Goal: Transaction & Acquisition: Purchase product/service

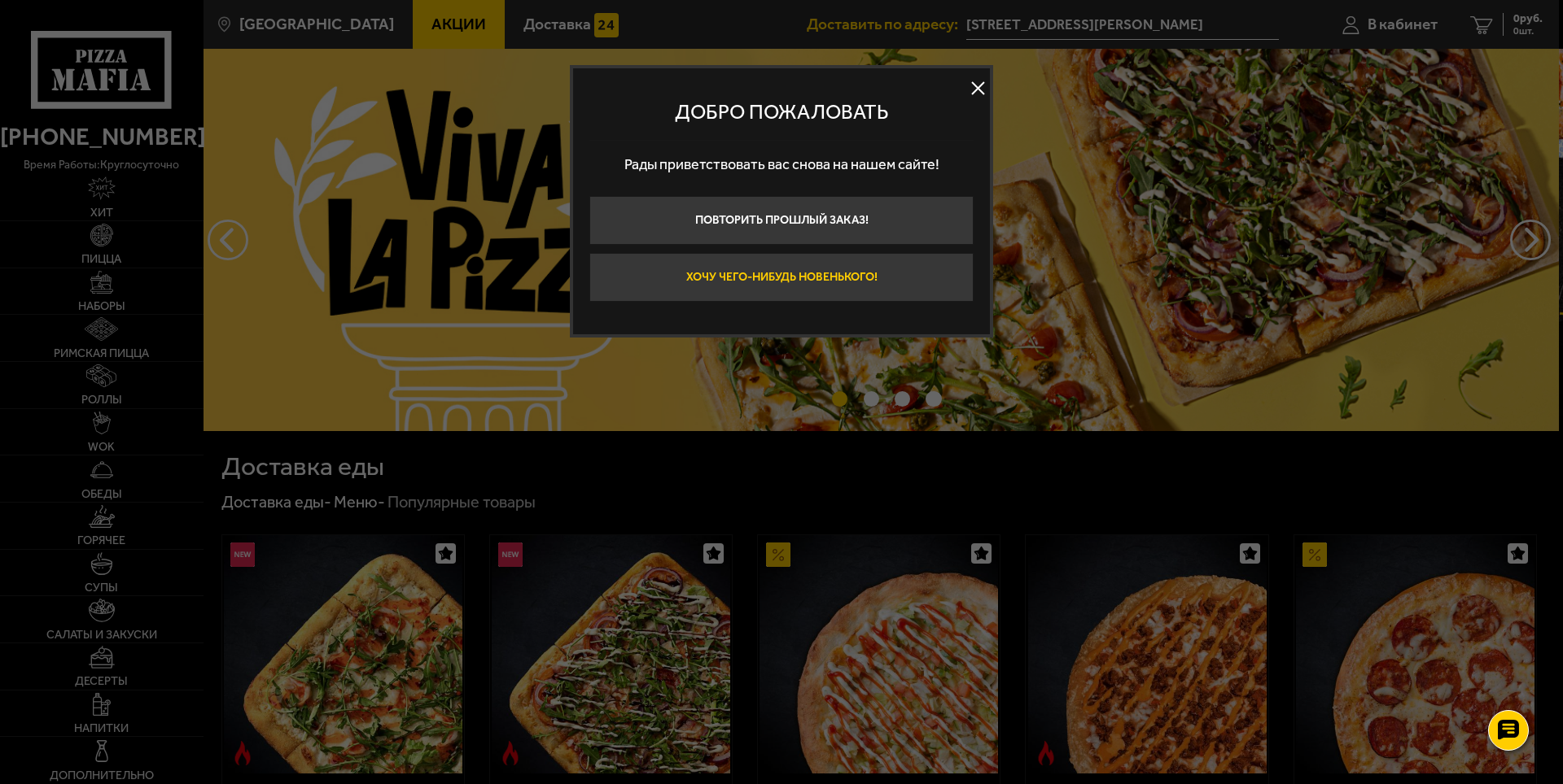
click at [918, 275] on button "Хочу чего-нибудь новенького!" at bounding box center [782, 277] width 384 height 49
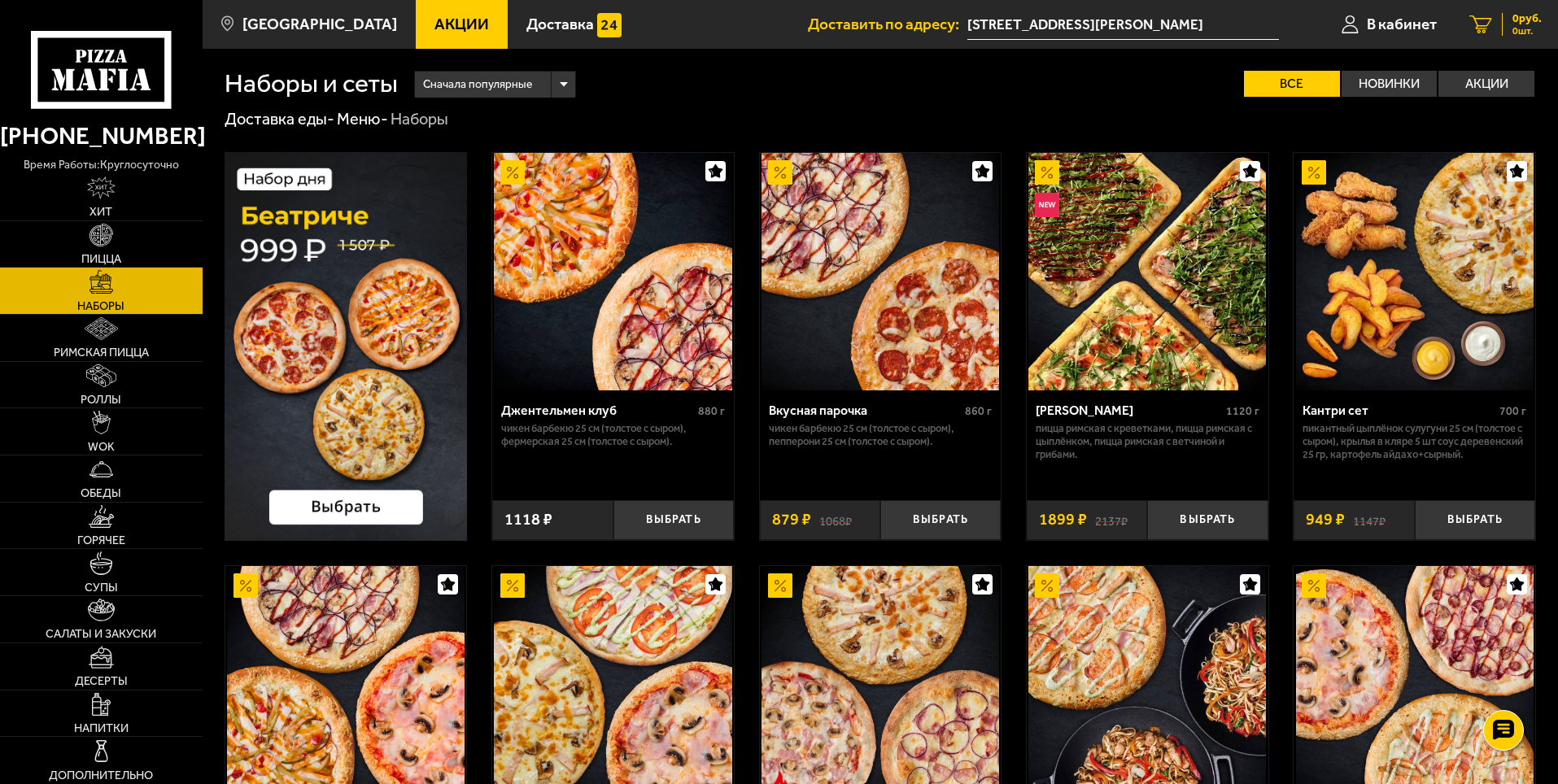
click at [1496, 7] on link "0 руб. 0 шт." at bounding box center [1505, 24] width 105 height 49
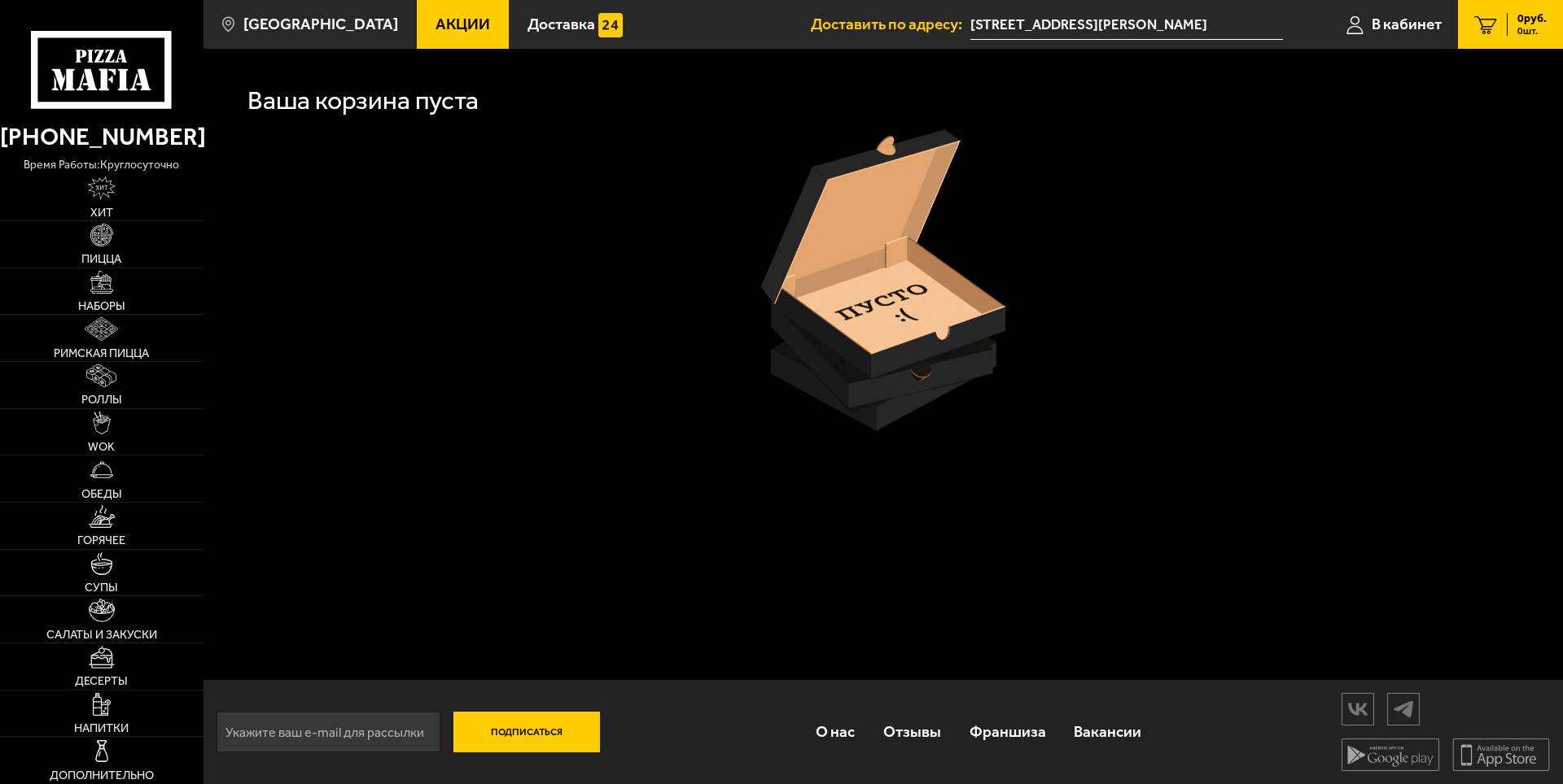
click at [436, 19] on span "Акции" at bounding box center [463, 24] width 55 height 15
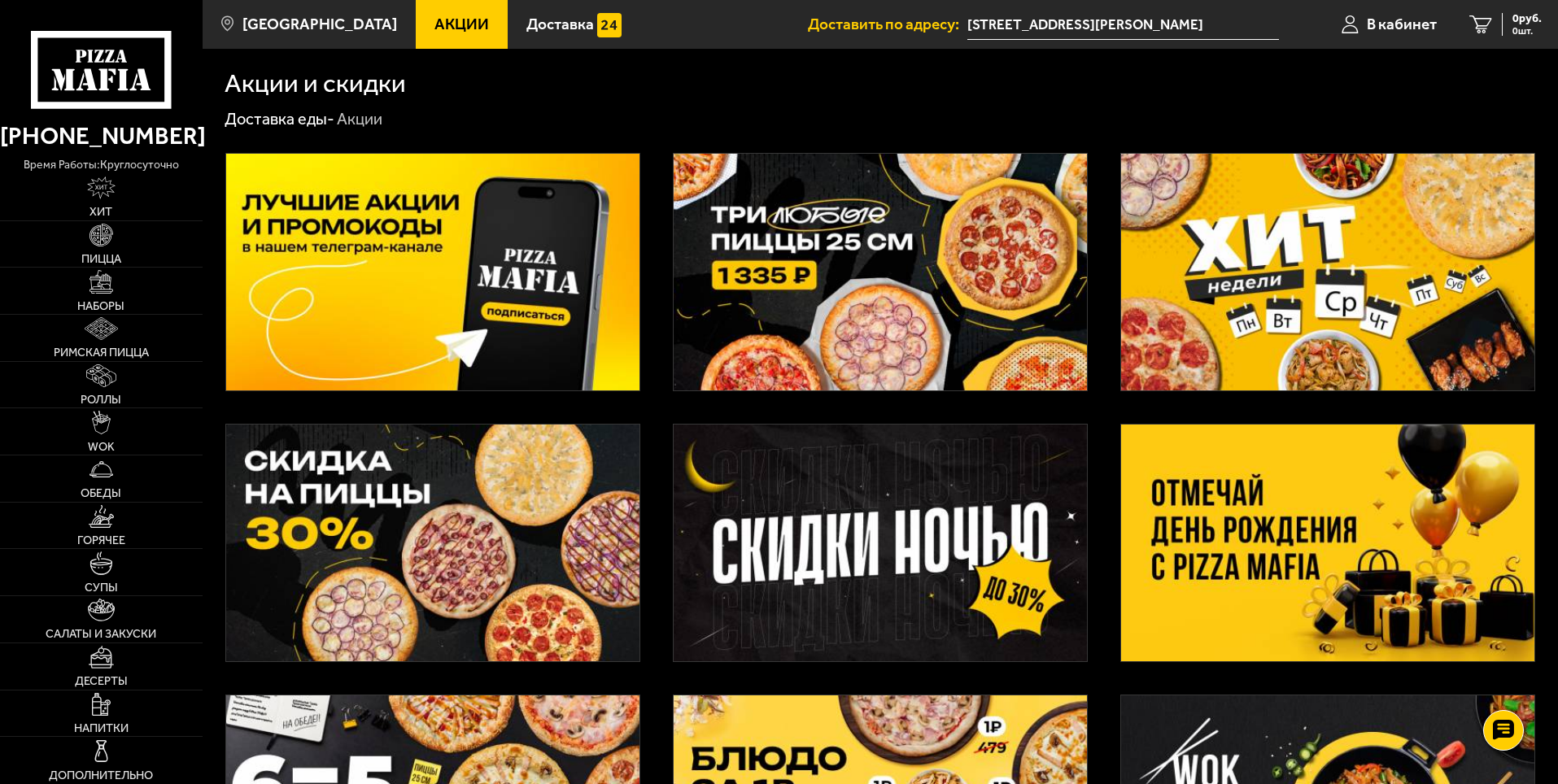
click at [911, 253] on img at bounding box center [880, 272] width 414 height 237
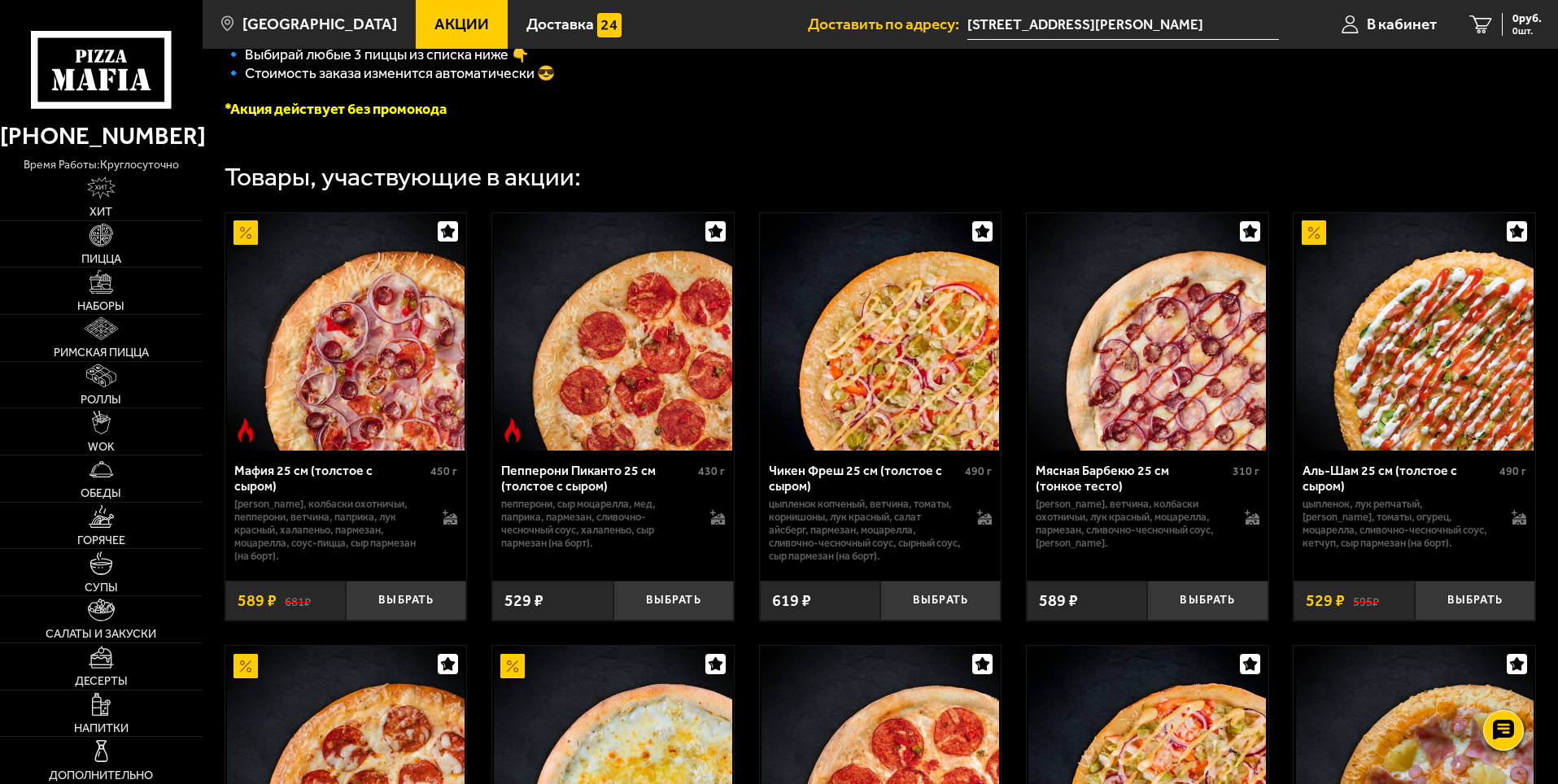
scroll to position [488, 0]
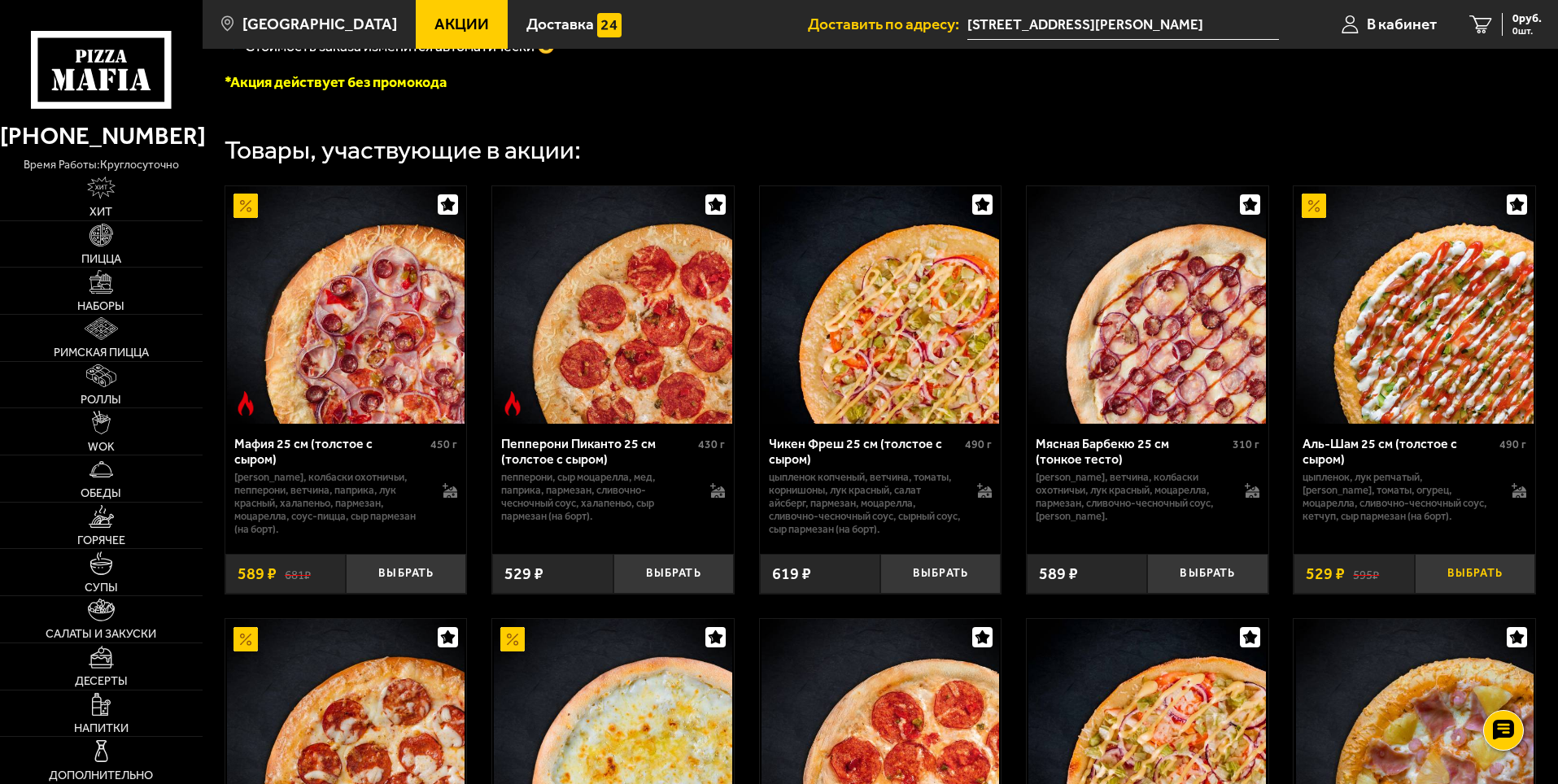
click at [1474, 580] on button "Выбрать" at bounding box center [1474, 574] width 120 height 40
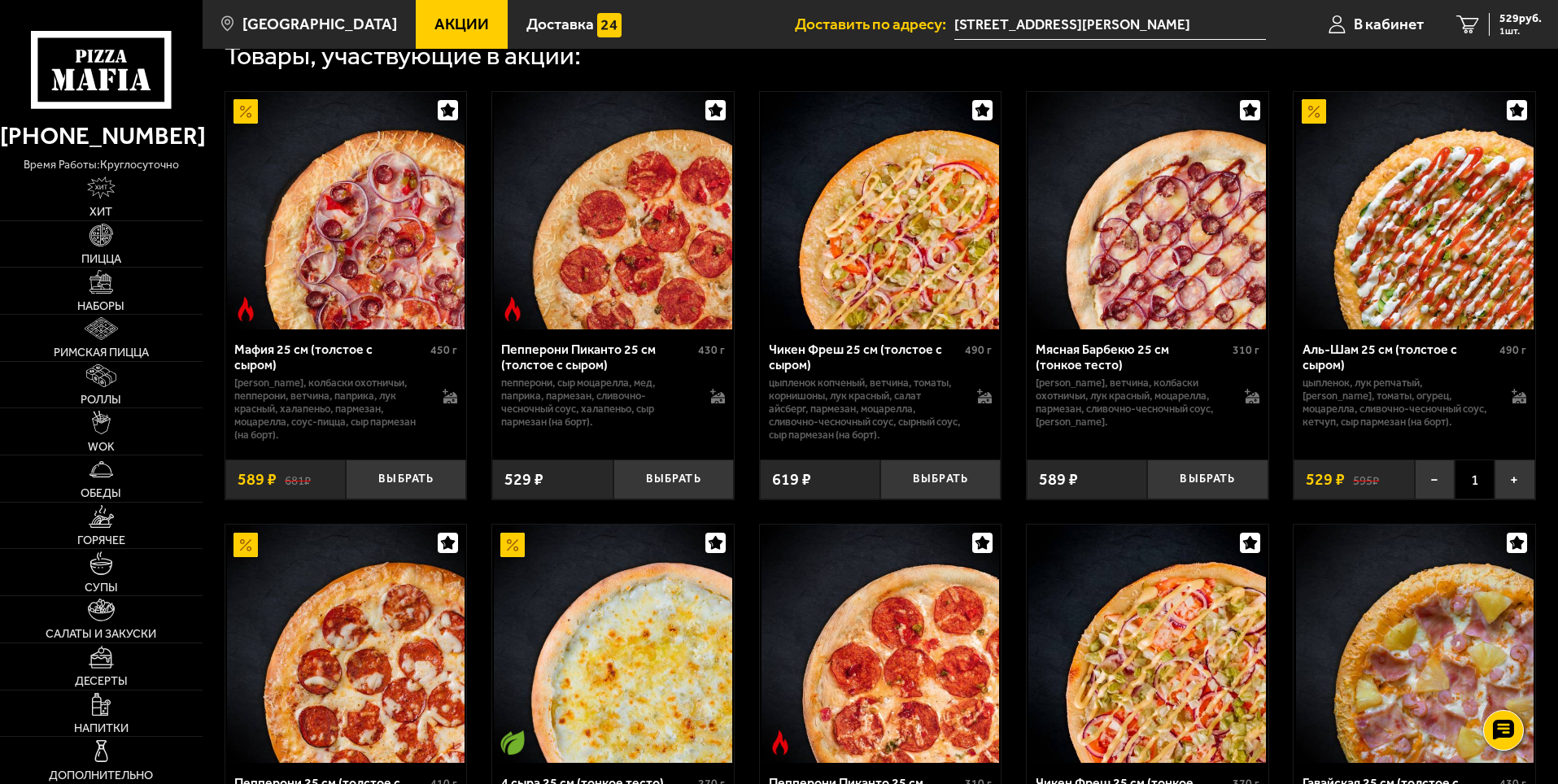
scroll to position [569, 0]
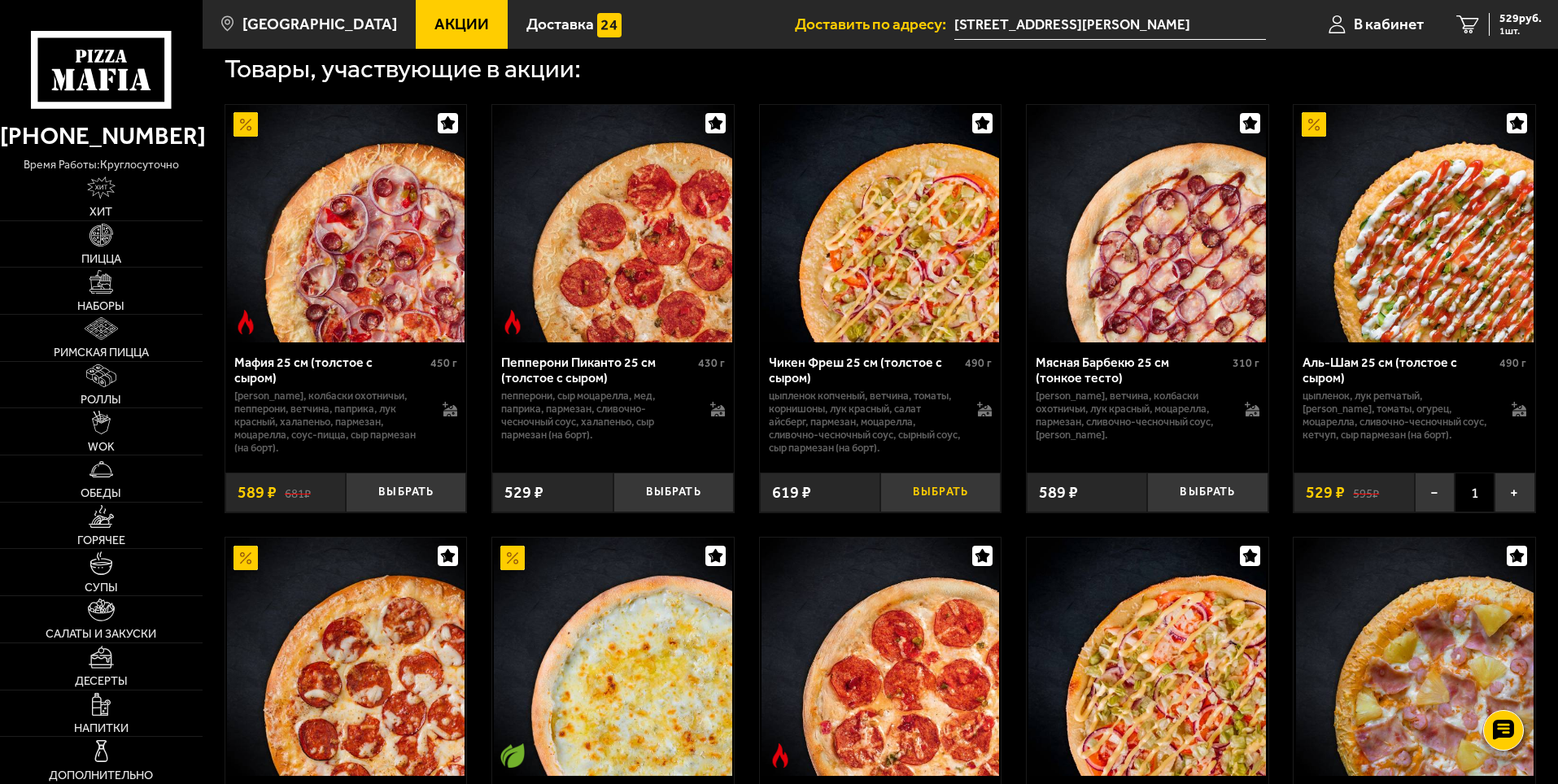
click at [947, 491] on button "Выбрать" at bounding box center [940, 493] width 120 height 40
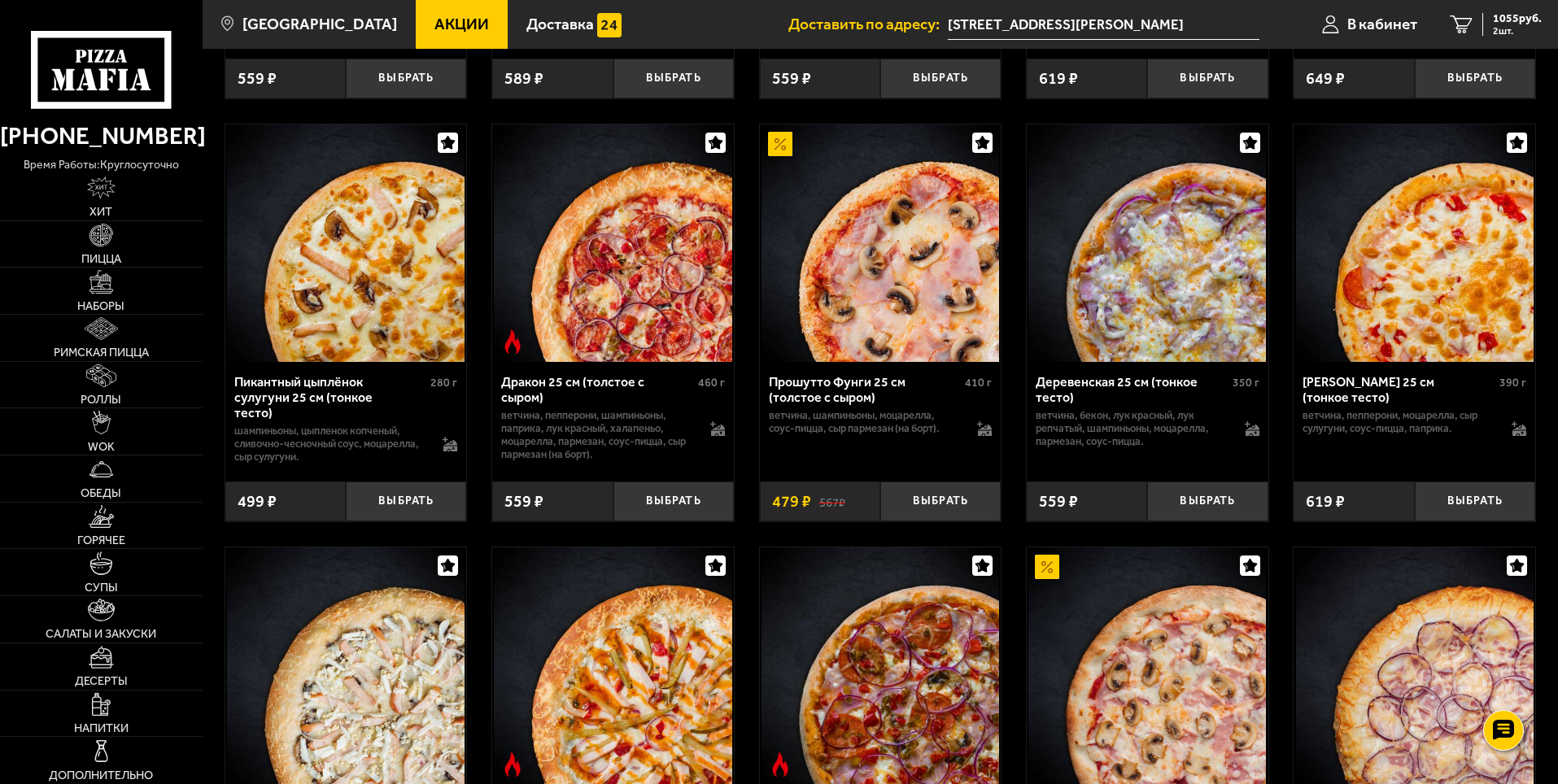
scroll to position [2278, 0]
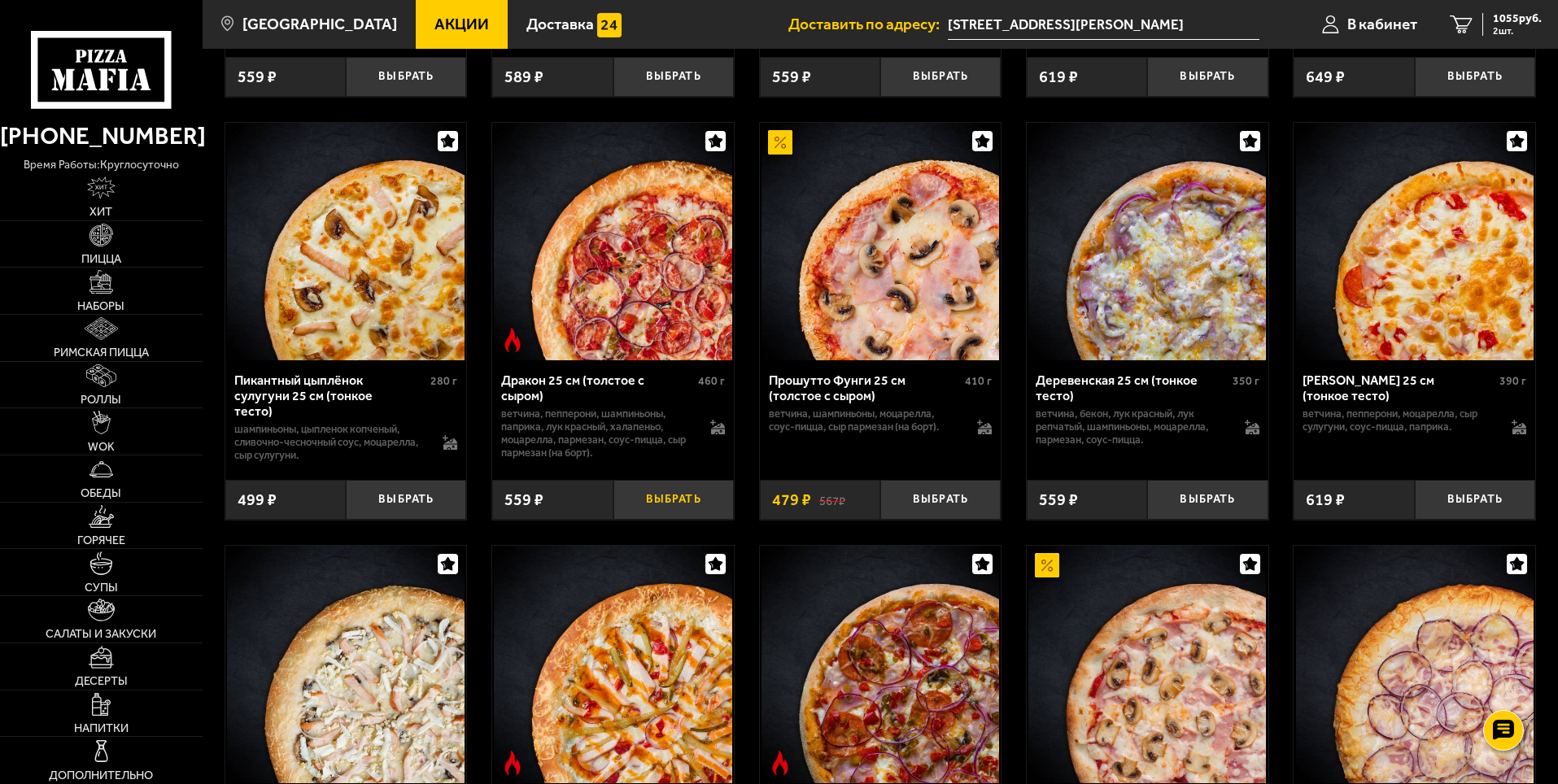
click at [675, 517] on button "Выбрать" at bounding box center [673, 500] width 120 height 40
click at [1508, 10] on link "3 1335 руб. 3 шт." at bounding box center [1497, 24] width 125 height 49
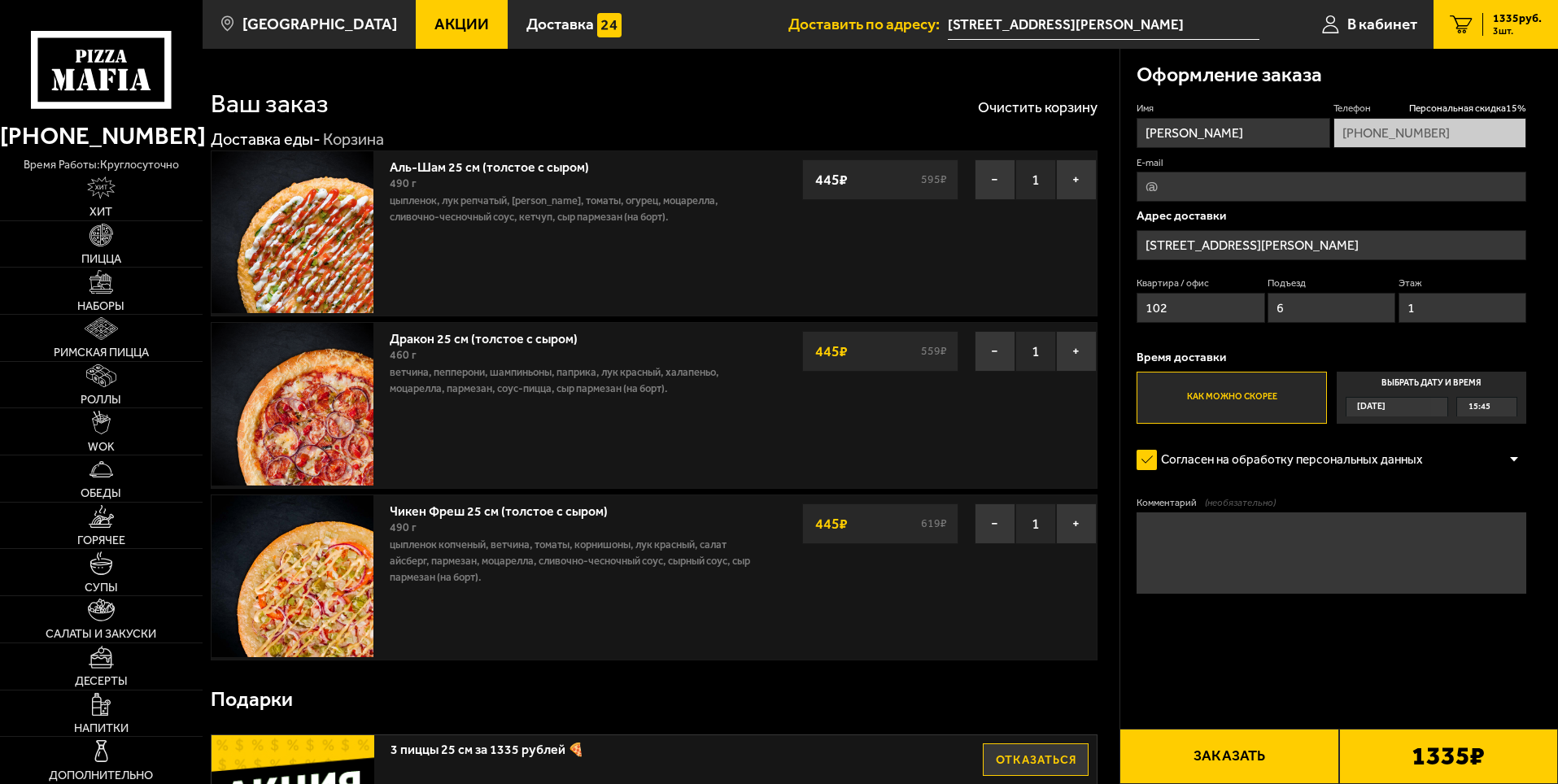
click at [1301, 246] on input "[STREET_ADDRESS][PERSON_NAME]" at bounding box center [1331, 245] width 390 height 30
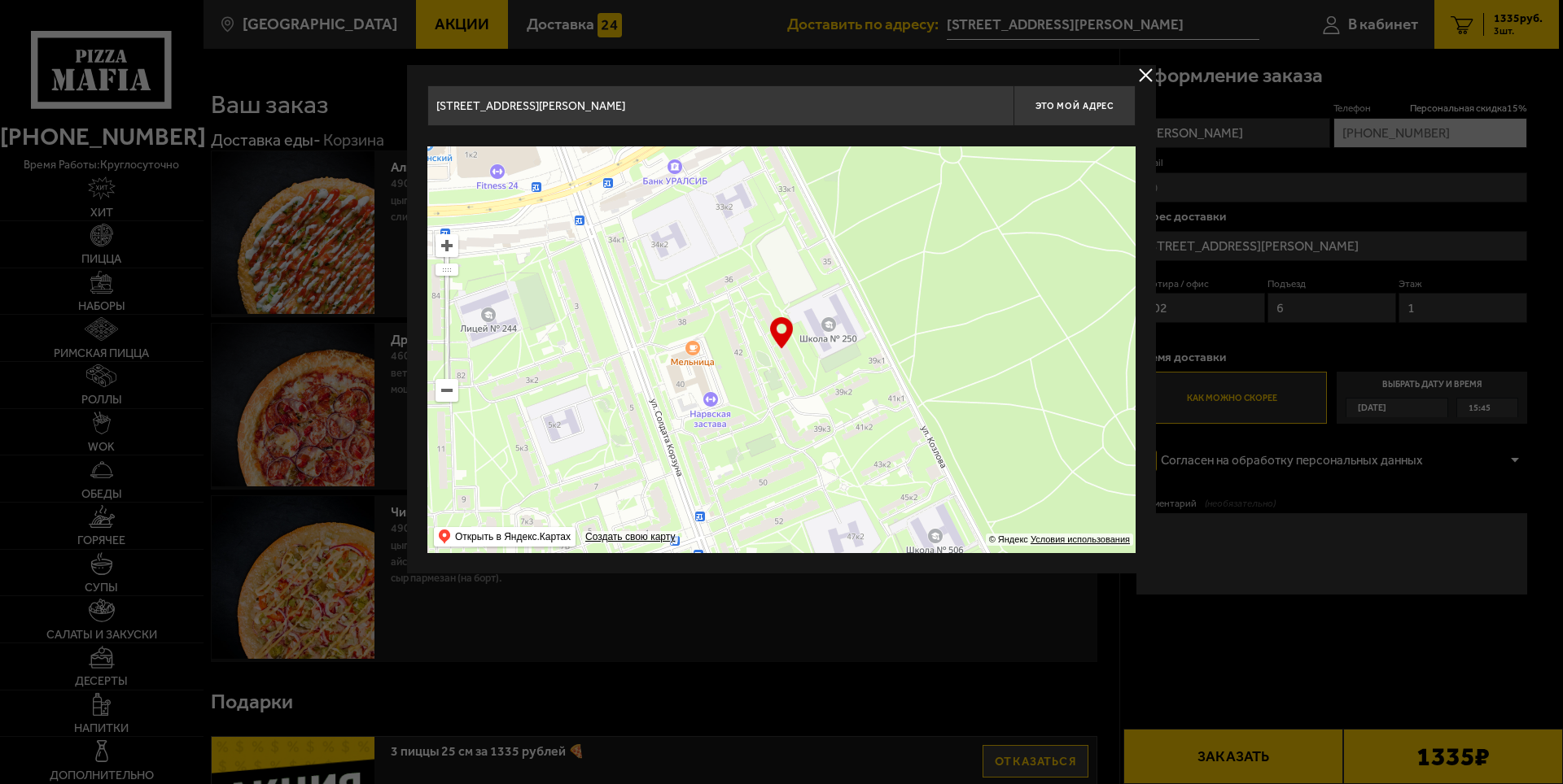
click at [580, 108] on input "[STREET_ADDRESS][PERSON_NAME]" at bounding box center [720, 106] width 586 height 40
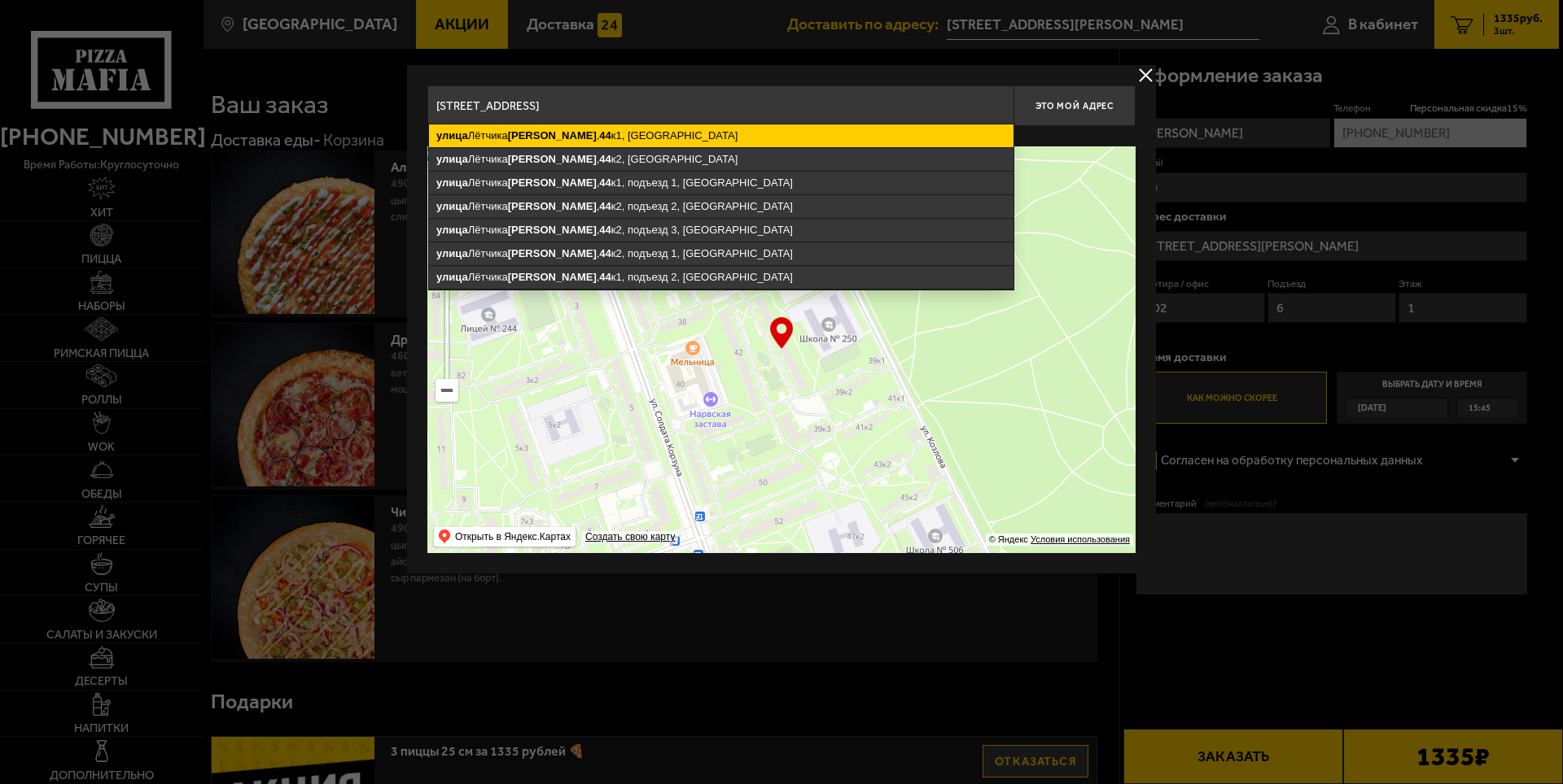
click at [623, 131] on ymaps "[STREET_ADDRESS][PERSON_NAME]" at bounding box center [721, 136] width 585 height 23
type input "[STREET_ADDRESS][PERSON_NAME]"
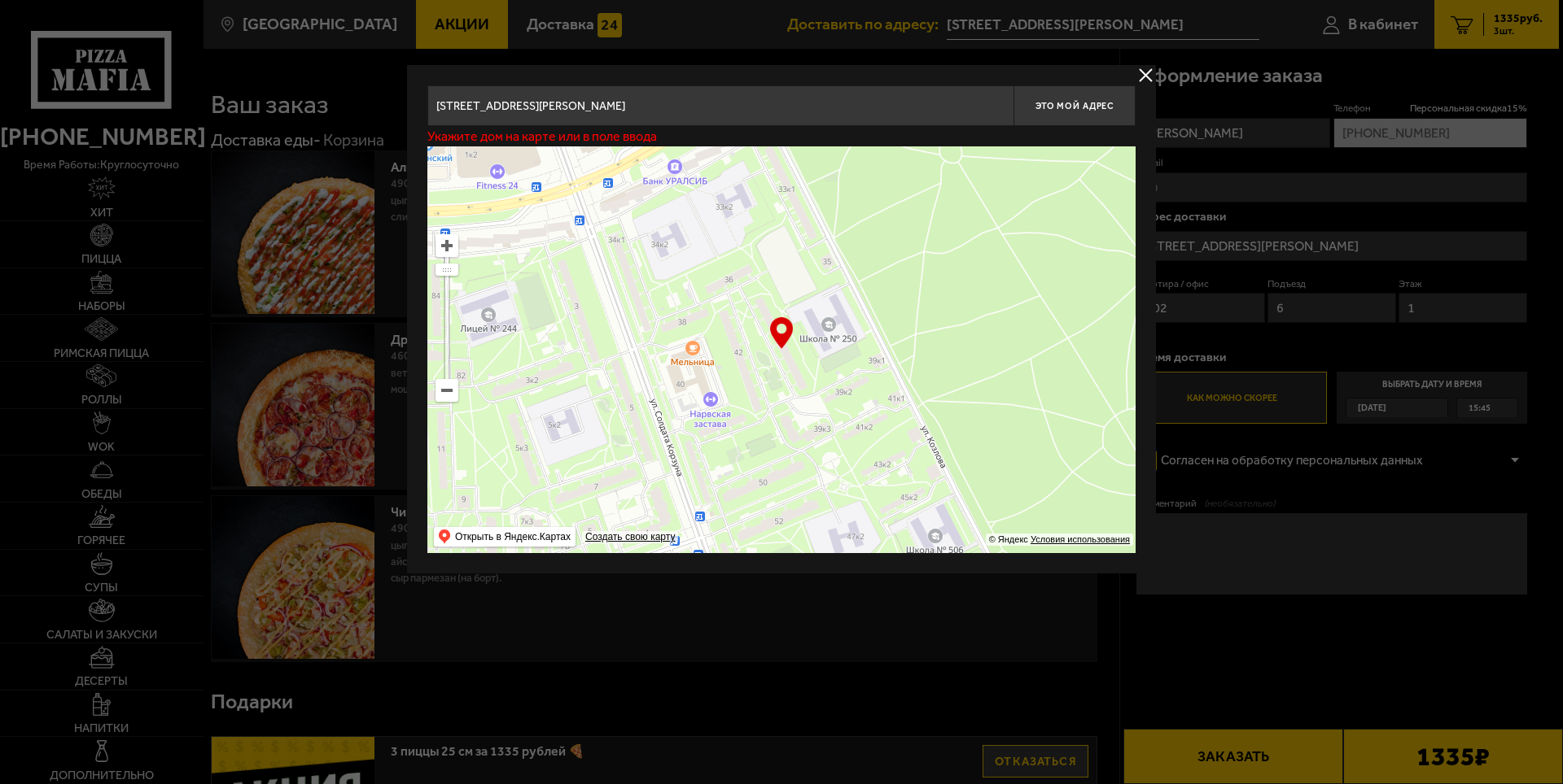
type input "[STREET_ADDRESS][PERSON_NAME]"
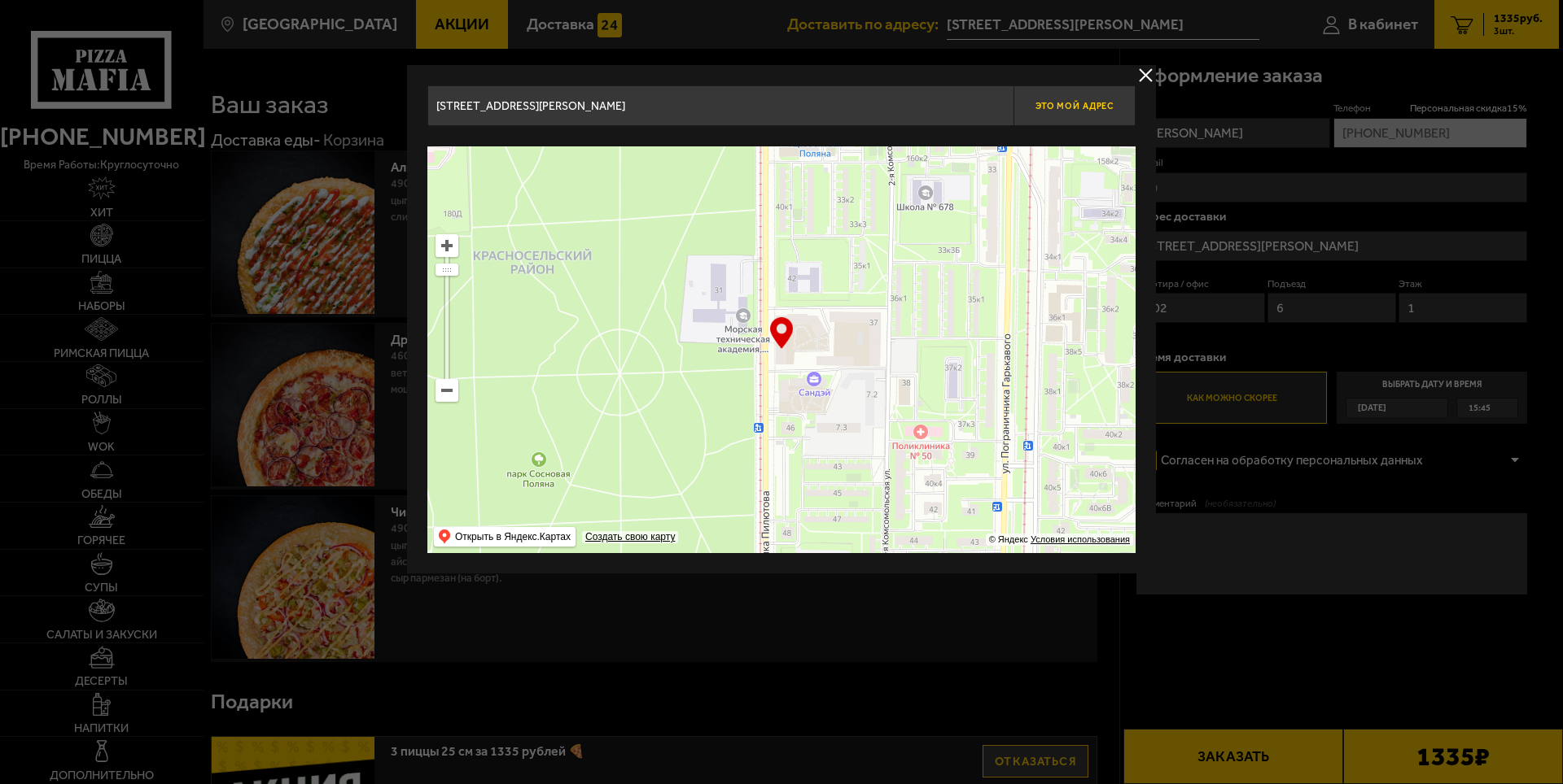
click at [1061, 103] on span "Это мой адрес" at bounding box center [1073, 106] width 78 height 11
type input "[STREET_ADDRESS][PERSON_NAME]"
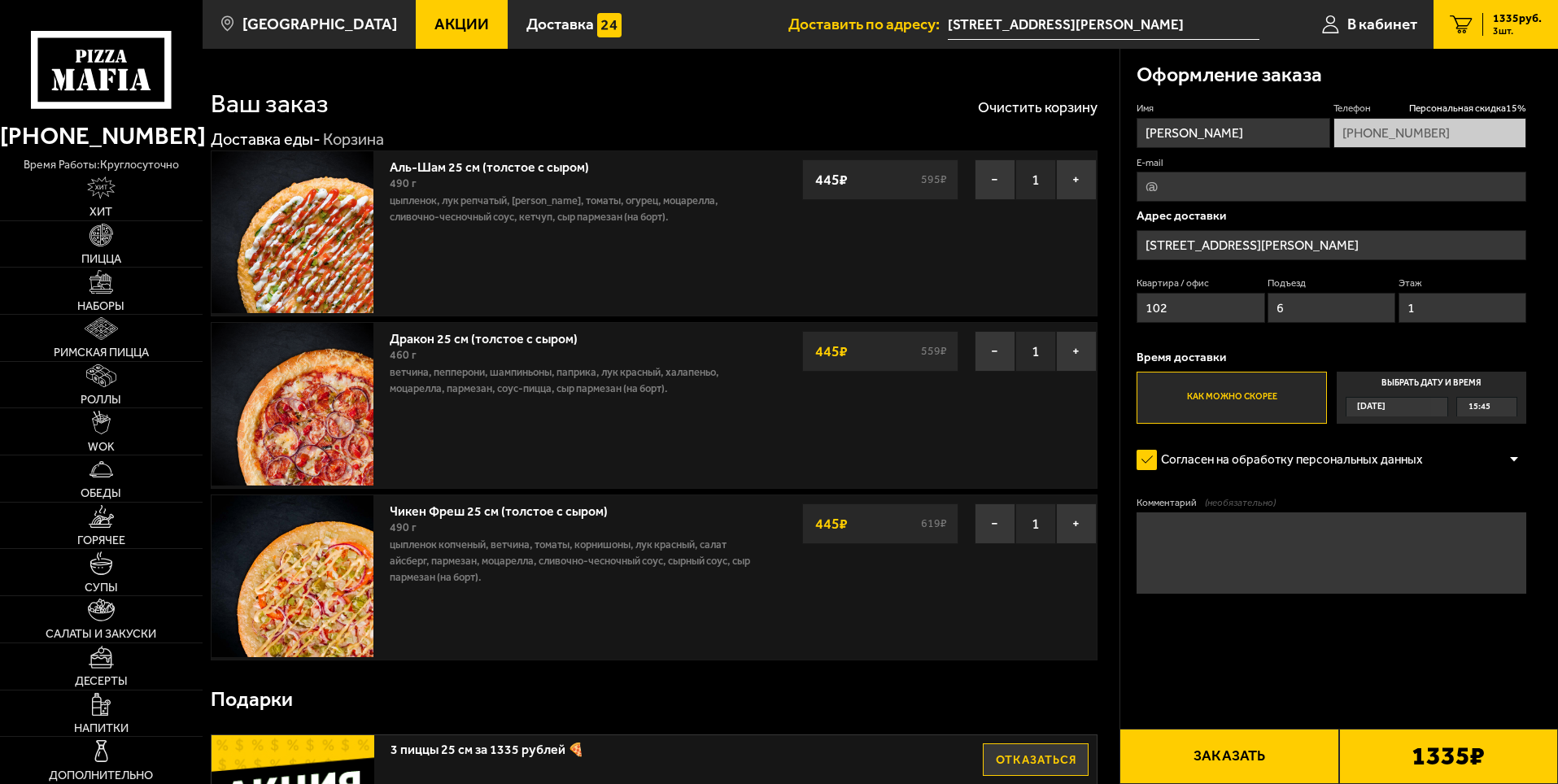
click at [1215, 315] on input "102" at bounding box center [1200, 307] width 128 height 30
type input "1"
type input "148"
click at [1315, 306] on input "6" at bounding box center [1331, 307] width 128 height 30
click at [1425, 308] on input "1" at bounding box center [1462, 307] width 128 height 30
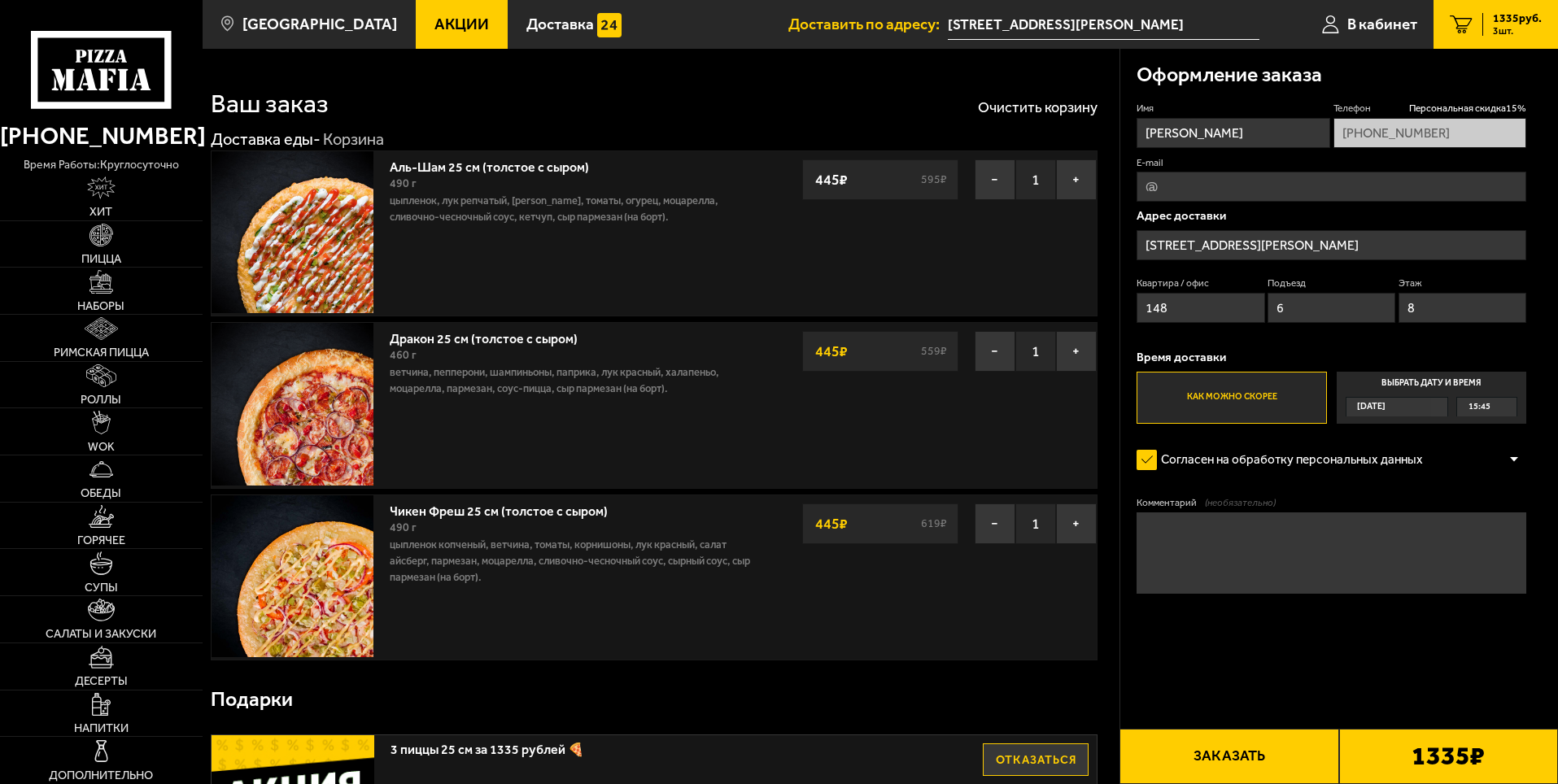
type input "8"
click at [1413, 391] on label "Выбрать дату и время [DATE] 15:45" at bounding box center [1432, 397] width 190 height 52
click at [0, 0] on input "Выбрать дату и время [DATE] 15:45" at bounding box center [0, 0] width 0 height 0
click at [1512, 410] on div "15:45" at bounding box center [1487, 407] width 60 height 18
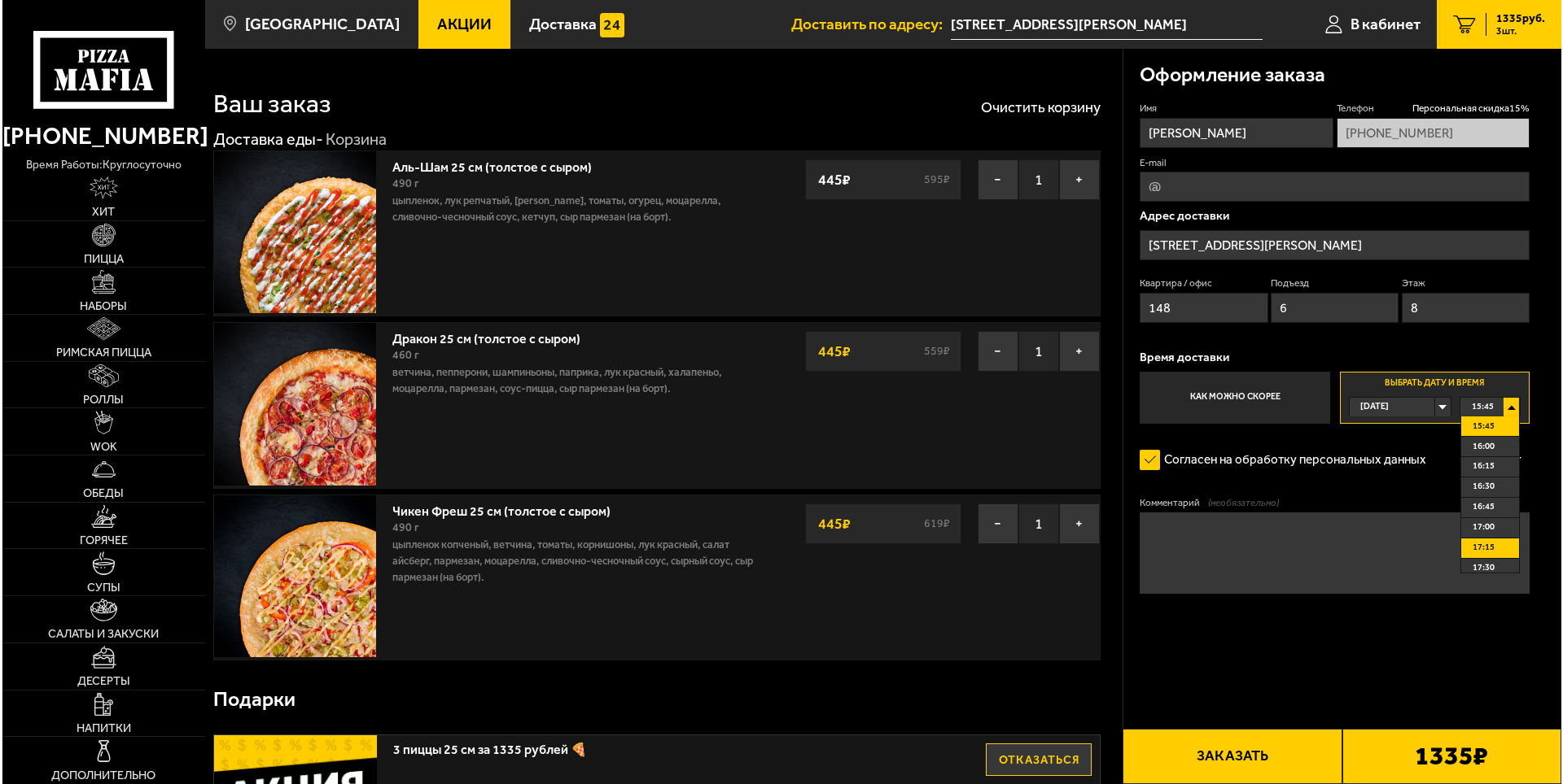
scroll to position [82, 0]
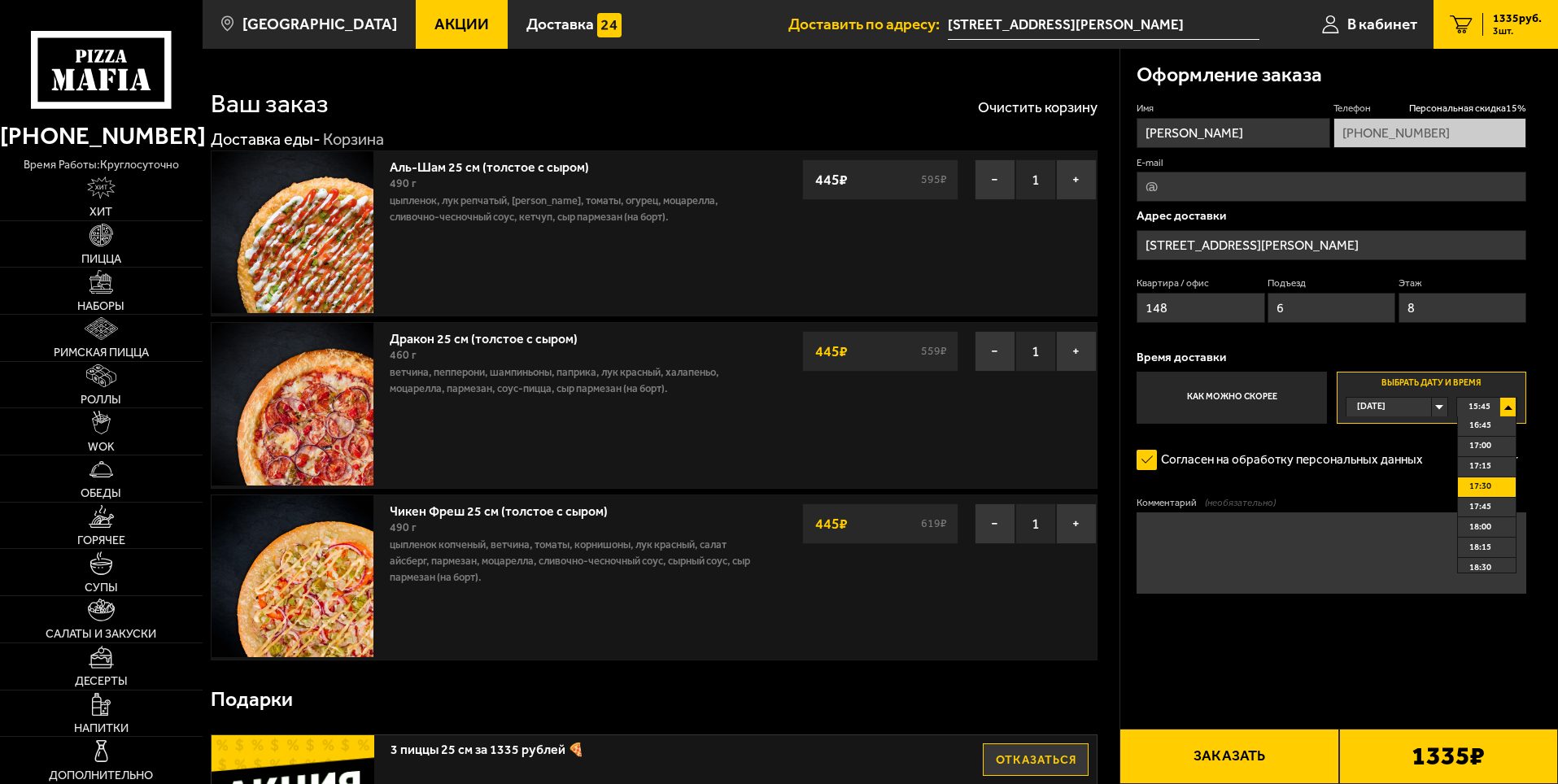
click at [1500, 487] on li "17:30" at bounding box center [1487, 487] width 58 height 20
click at [1320, 312] on input "6" at bounding box center [1331, 307] width 128 height 30
type input "3"
click at [1243, 752] on button "Заказать" at bounding box center [1229, 757] width 219 height 56
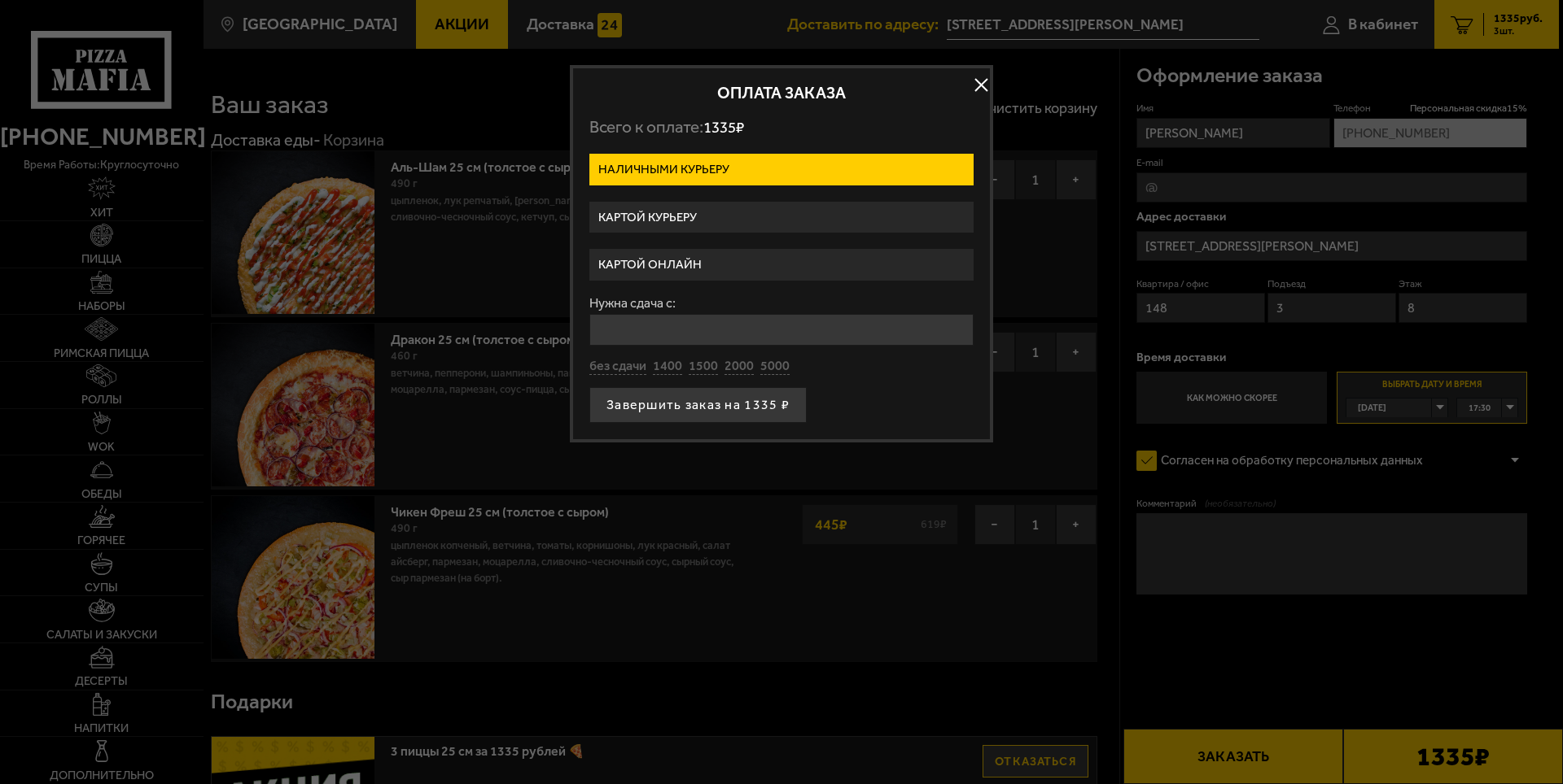
click at [704, 204] on label "Картой курьеру" at bounding box center [782, 217] width 384 height 32
click at [0, 0] on input "Картой курьеру" at bounding box center [0, 0] width 0 height 0
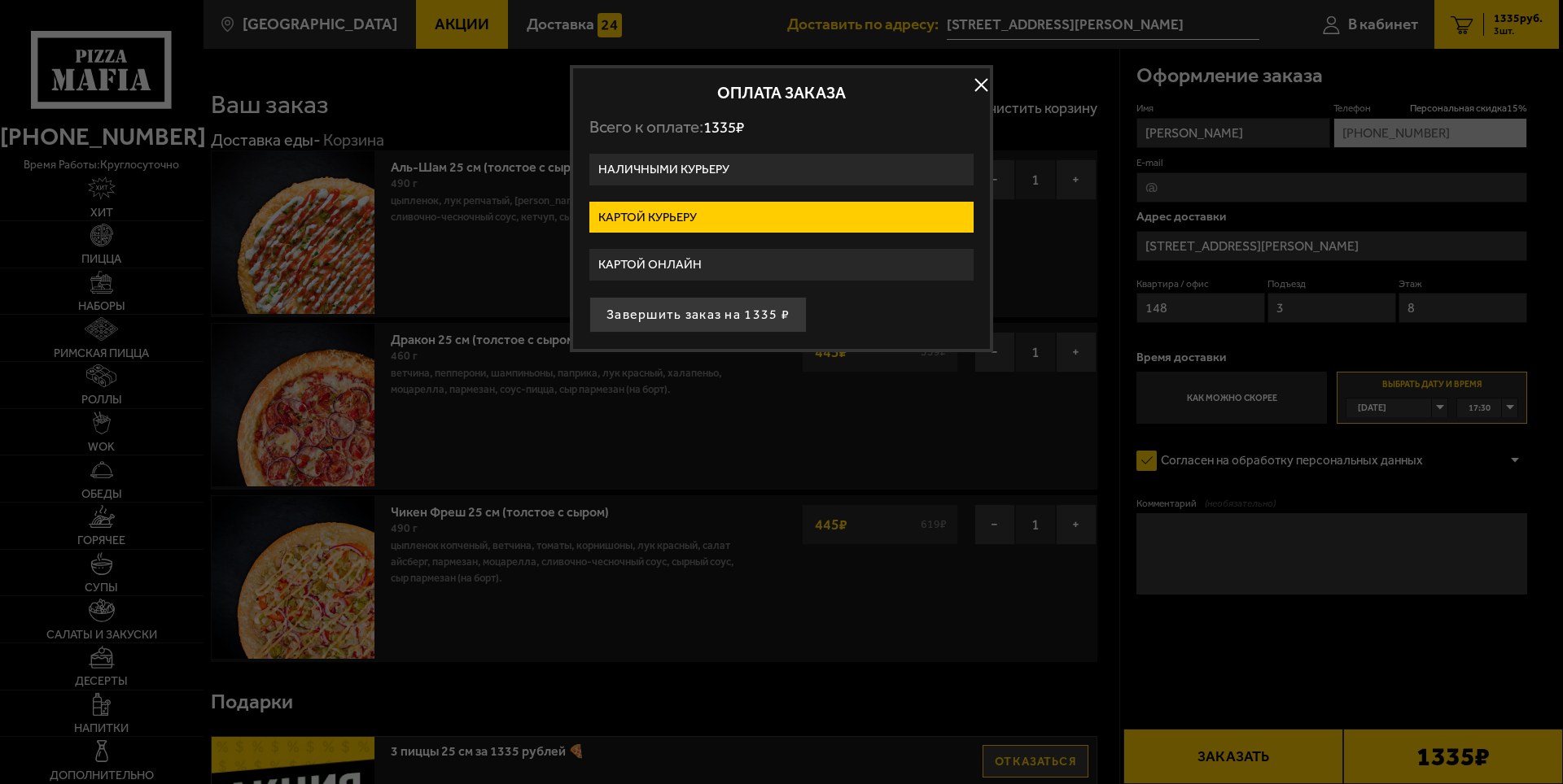
click at [846, 270] on label "Картой онлайн" at bounding box center [782, 264] width 384 height 32
click at [0, 0] on input "Картой онлайн" at bounding box center [0, 0] width 0 height 0
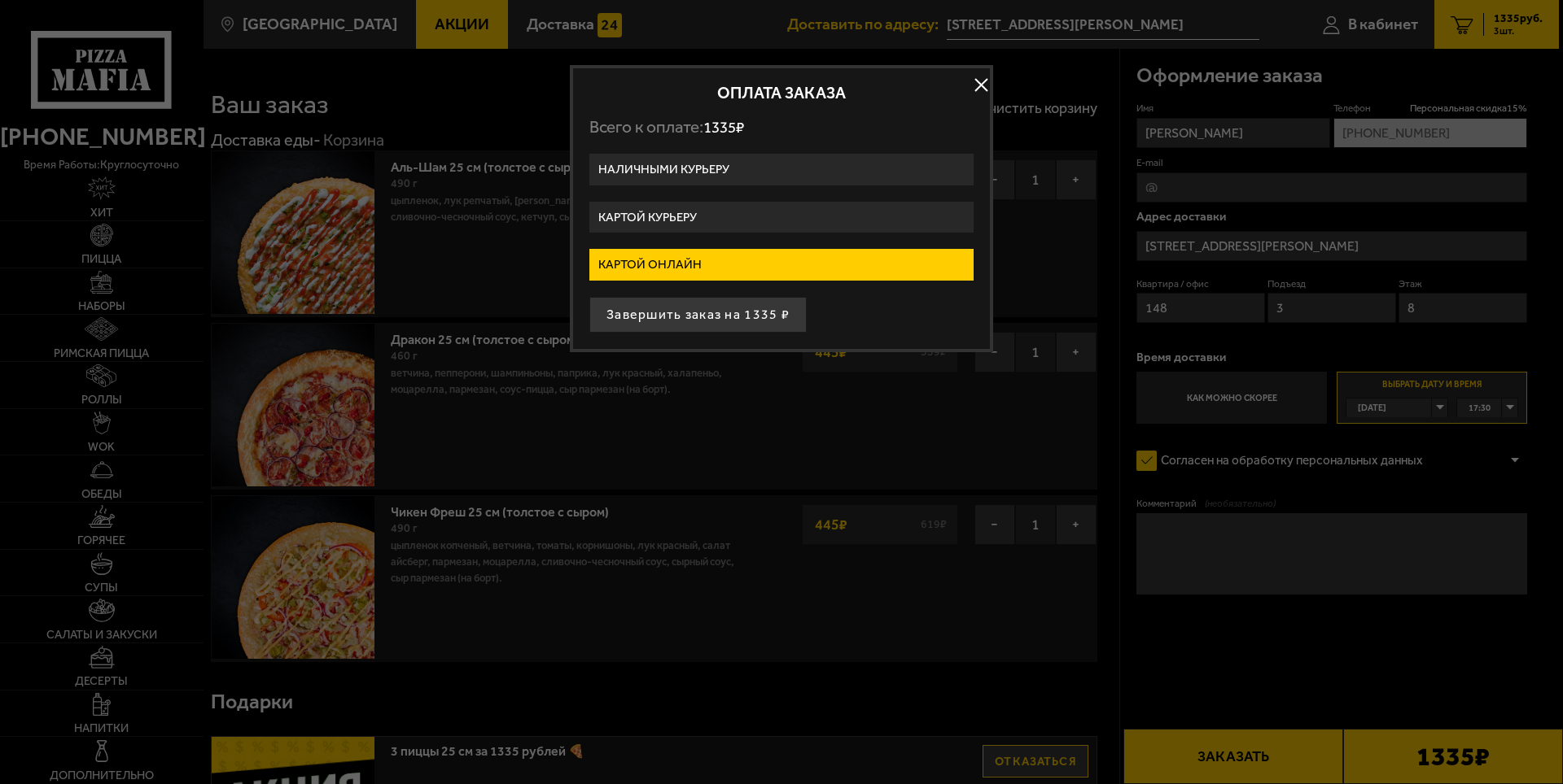
click at [969, 78] on button "button" at bounding box center [980, 84] width 24 height 24
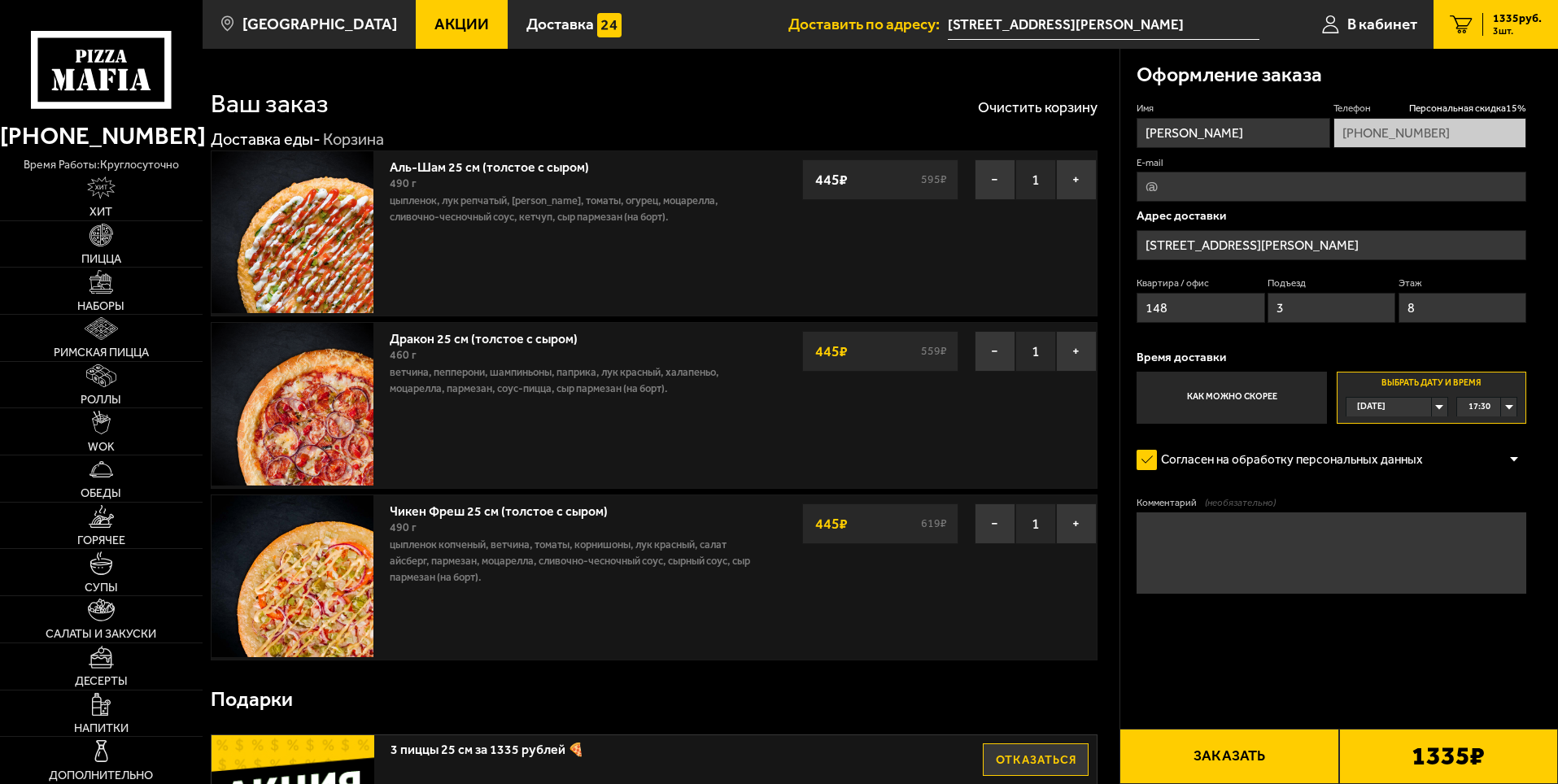
click at [1294, 757] on button "Заказать" at bounding box center [1229, 757] width 219 height 56
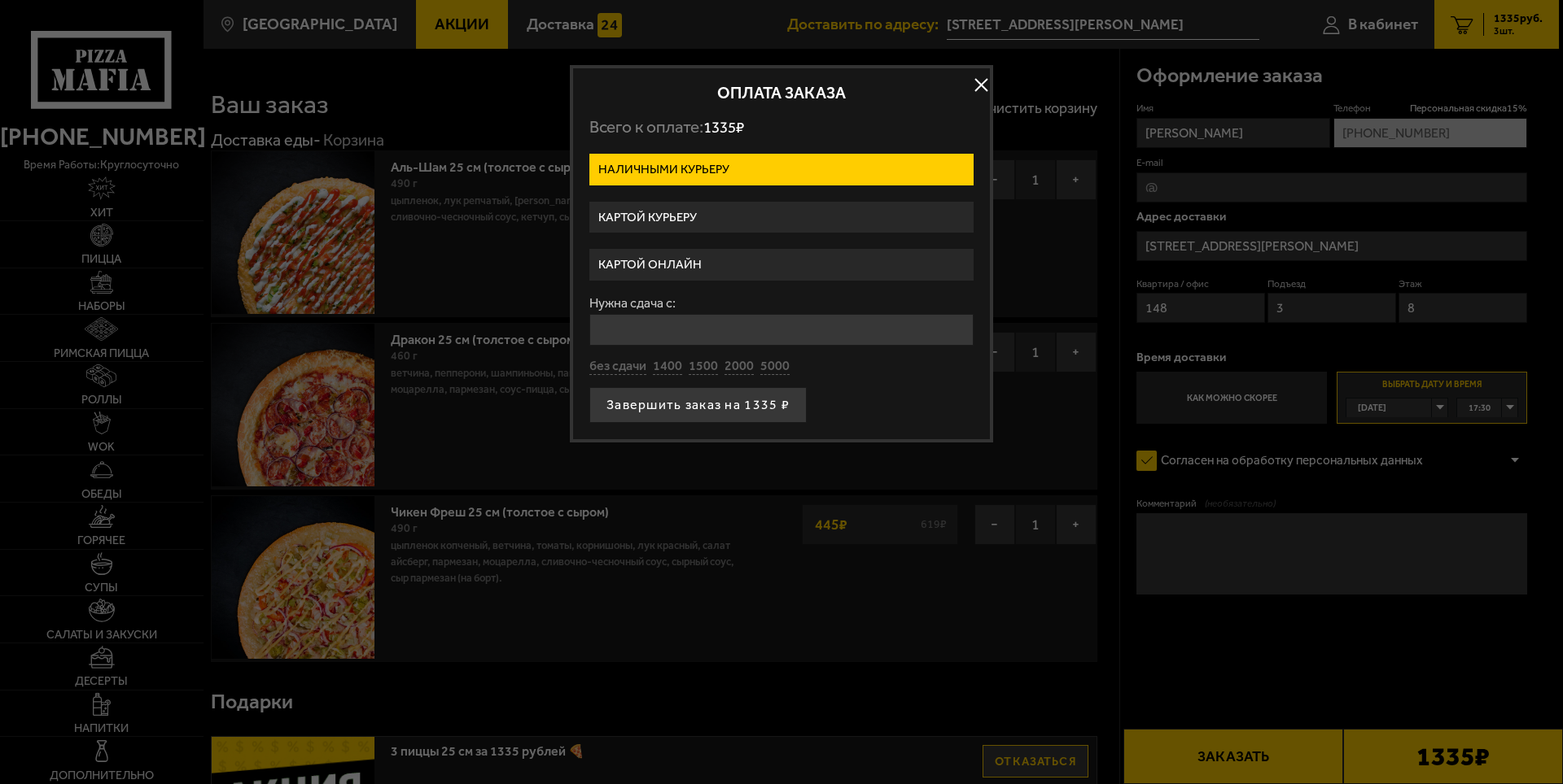
click at [724, 257] on label "Картой онлайн" at bounding box center [782, 264] width 384 height 32
click at [0, 0] on input "Картой онлайн" at bounding box center [0, 0] width 0 height 0
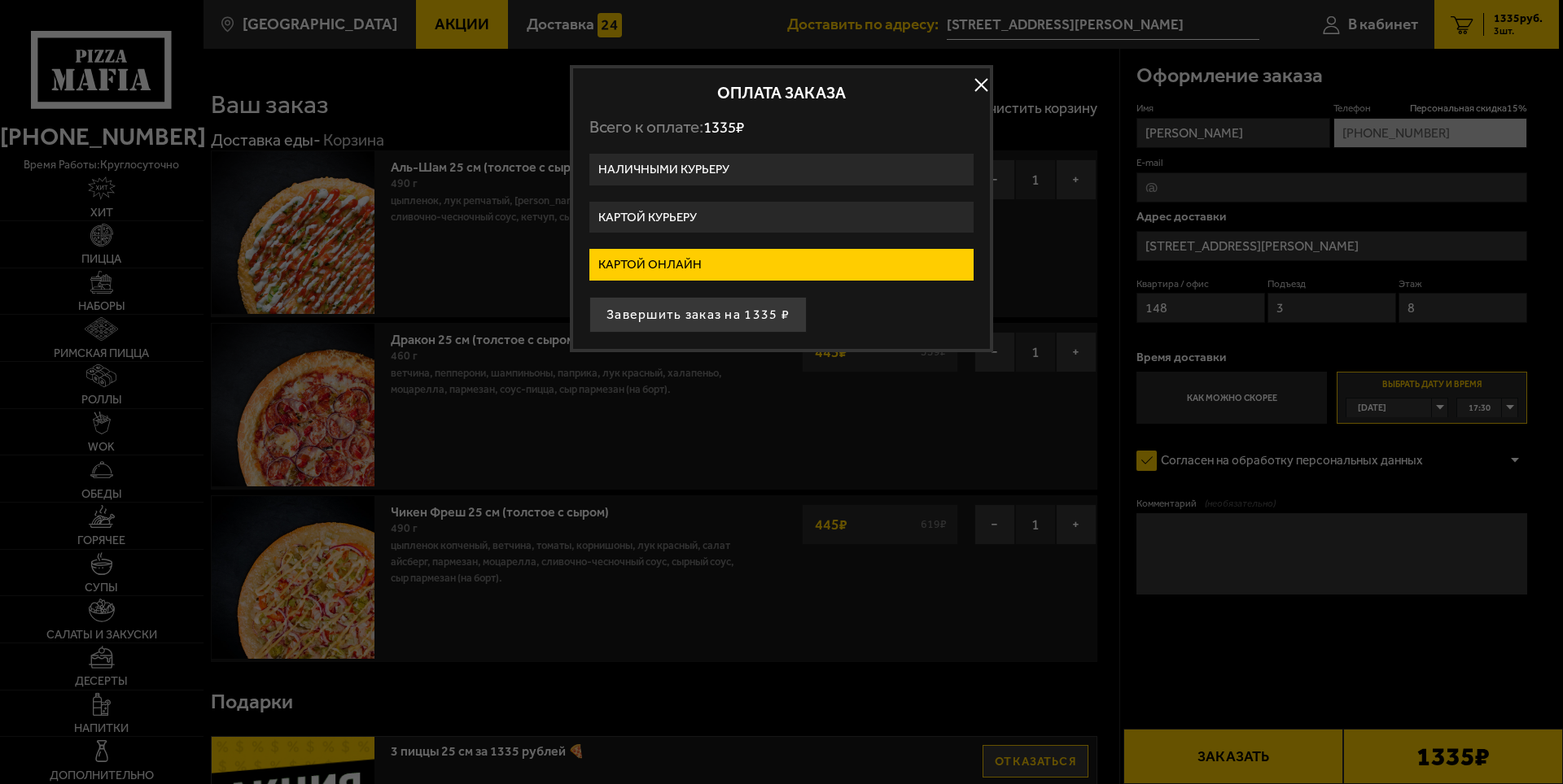
click at [736, 312] on button "Завершить заказ на 1335 ₽" at bounding box center [698, 314] width 217 height 36
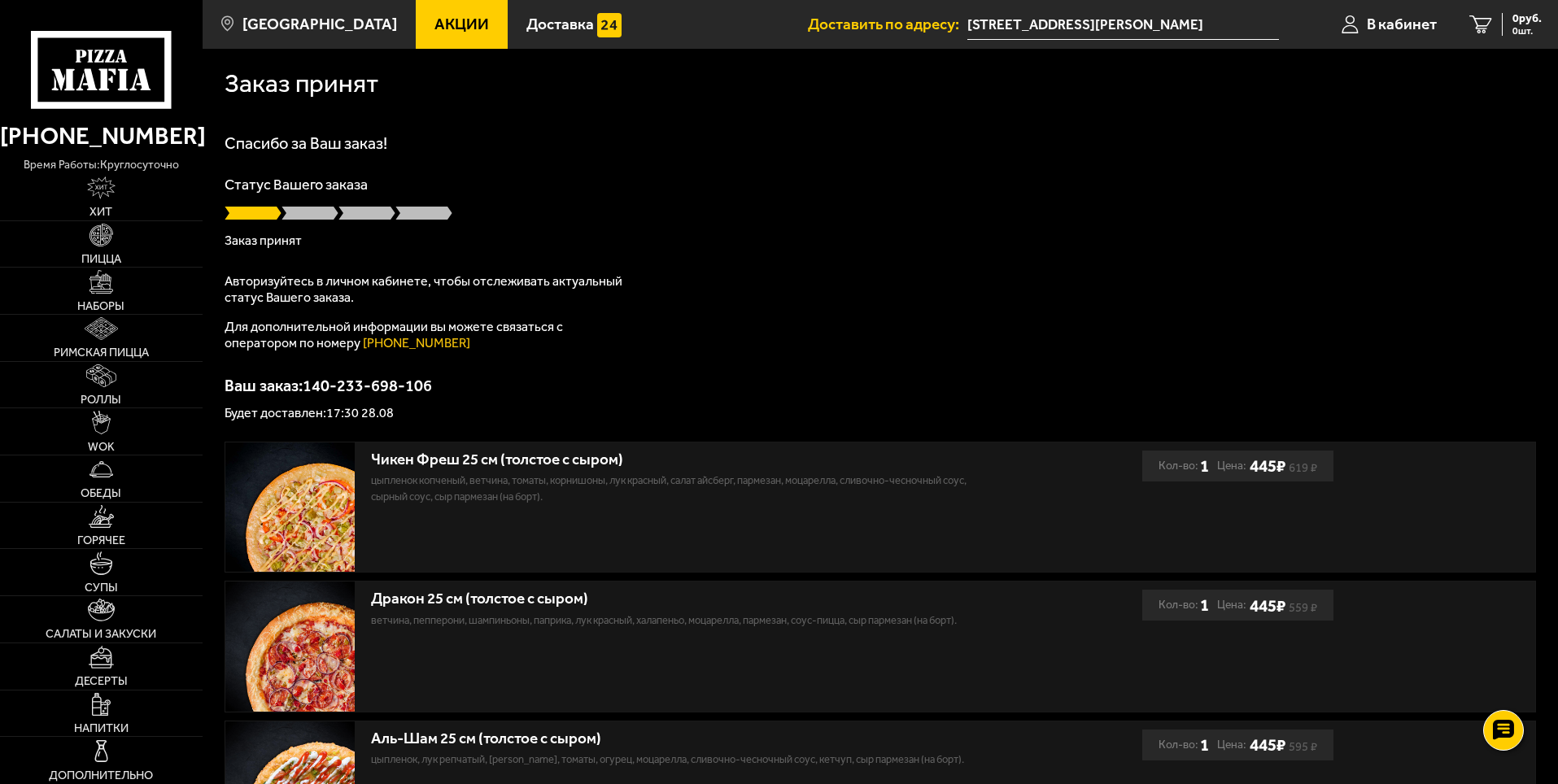
click at [775, 397] on div "Ваш заказ: 140-233-698-106 Будет доставлен: 17:30 28.08" at bounding box center [880, 398] width 1312 height 42
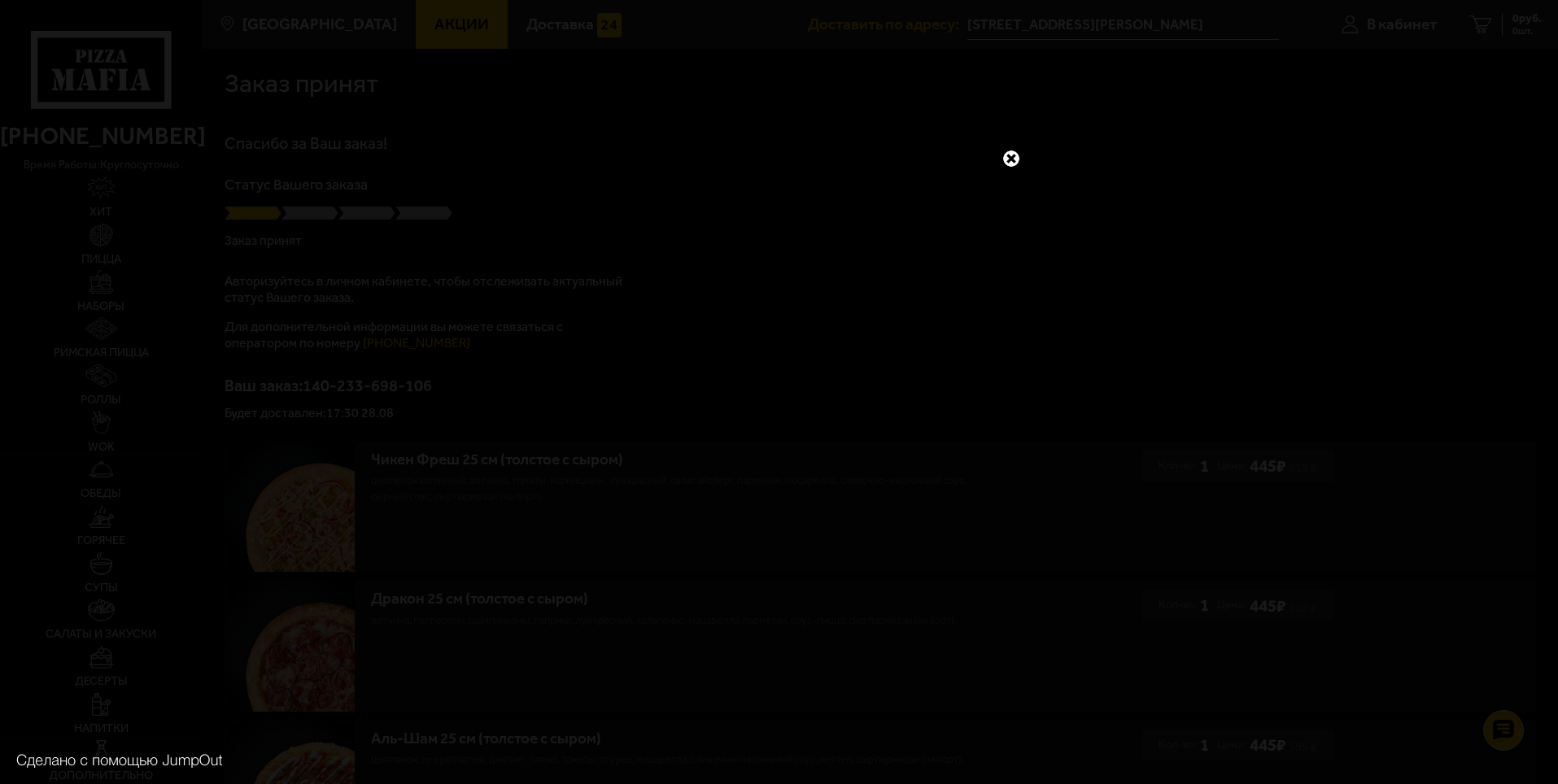
scroll to position [82, 0]
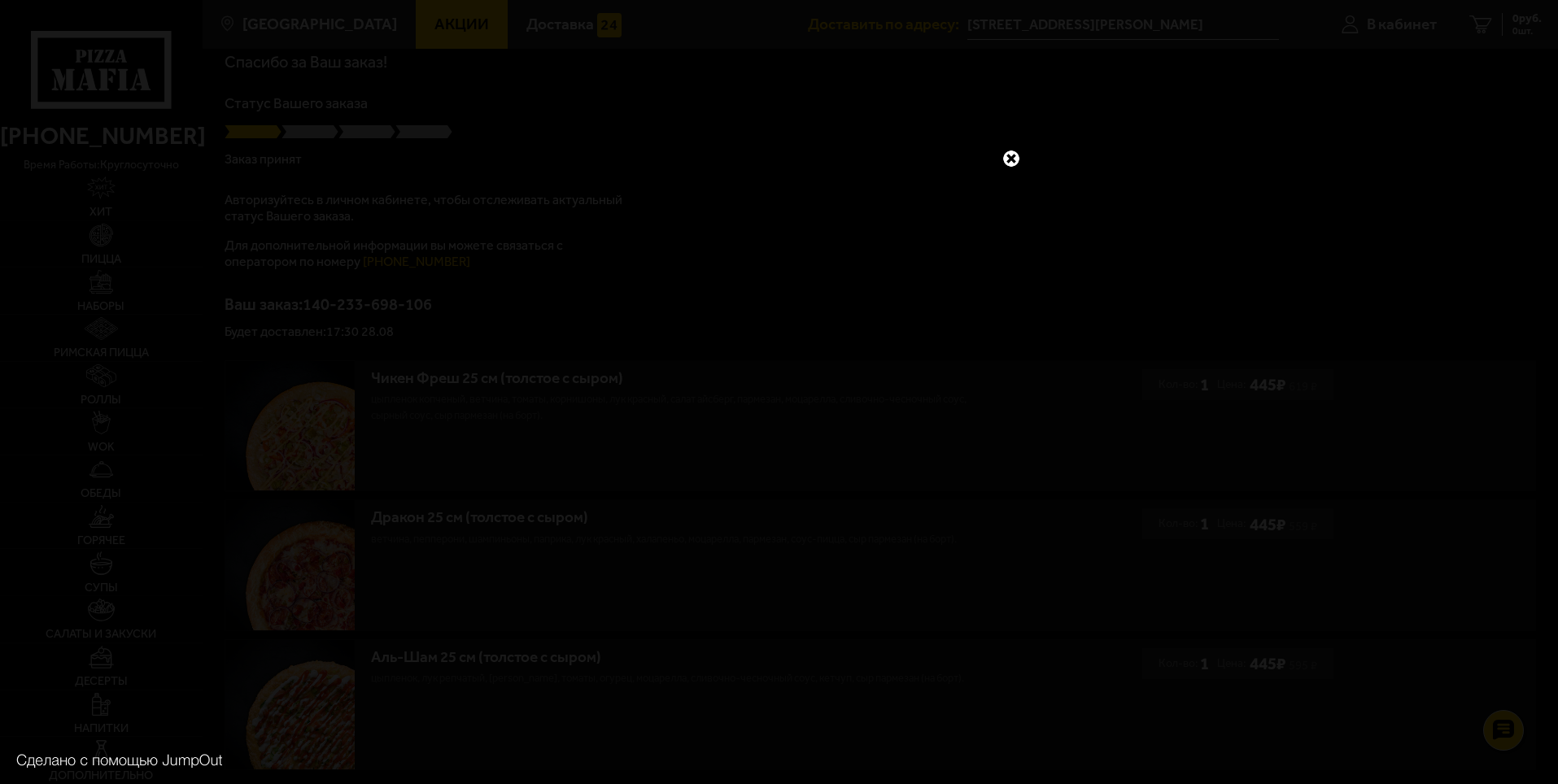
click at [1018, 157] on link at bounding box center [1012, 158] width 21 height 21
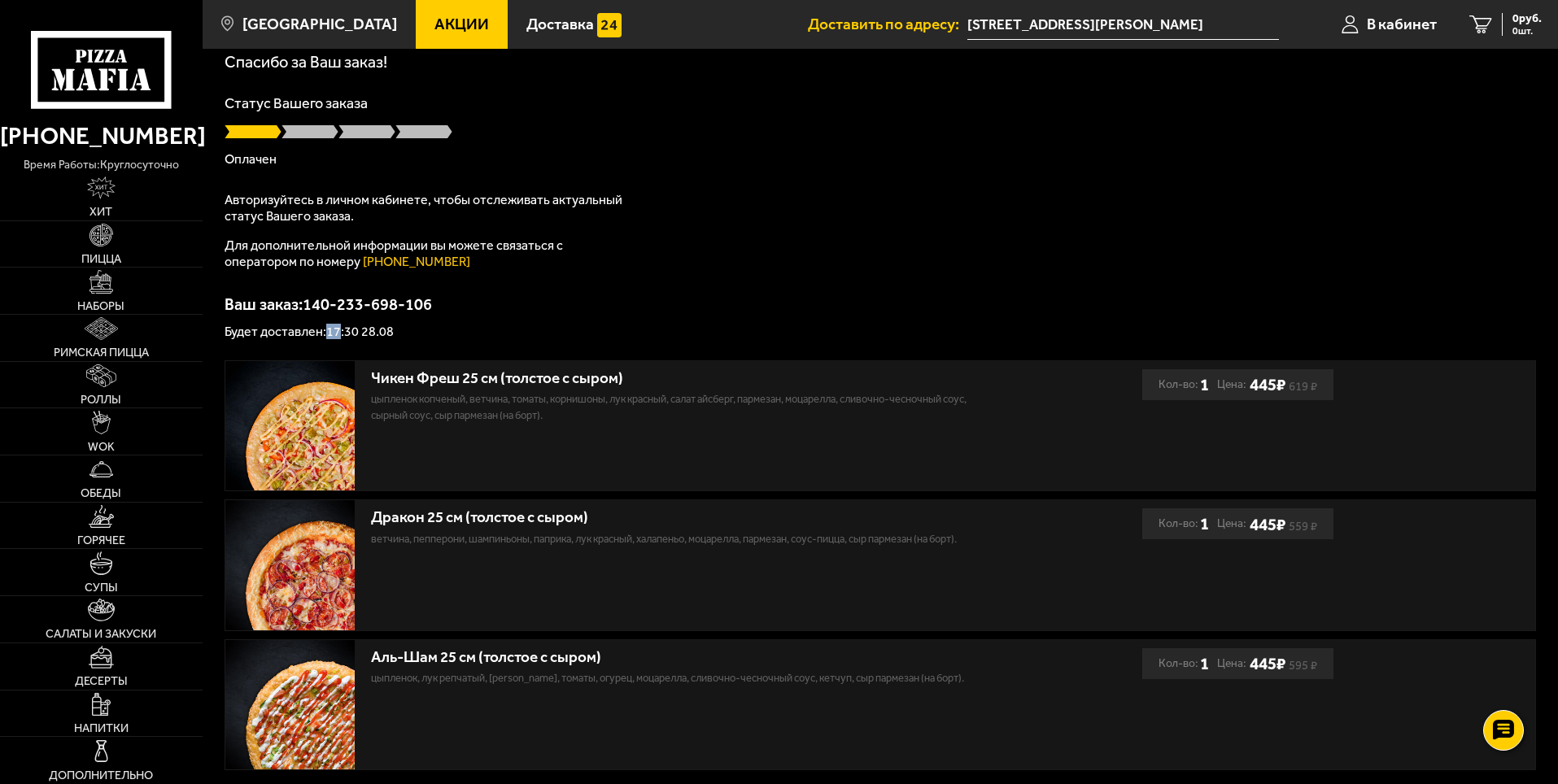
drag, startPoint x: 327, startPoint y: 329, endPoint x: 355, endPoint y: 330, distance: 28.0
click at [352, 329] on p "Будет доставлен: 17:30 28.08" at bounding box center [880, 332] width 1312 height 13
click at [476, 337] on p "Будет доставлен: 17:30 28.08" at bounding box center [880, 332] width 1312 height 13
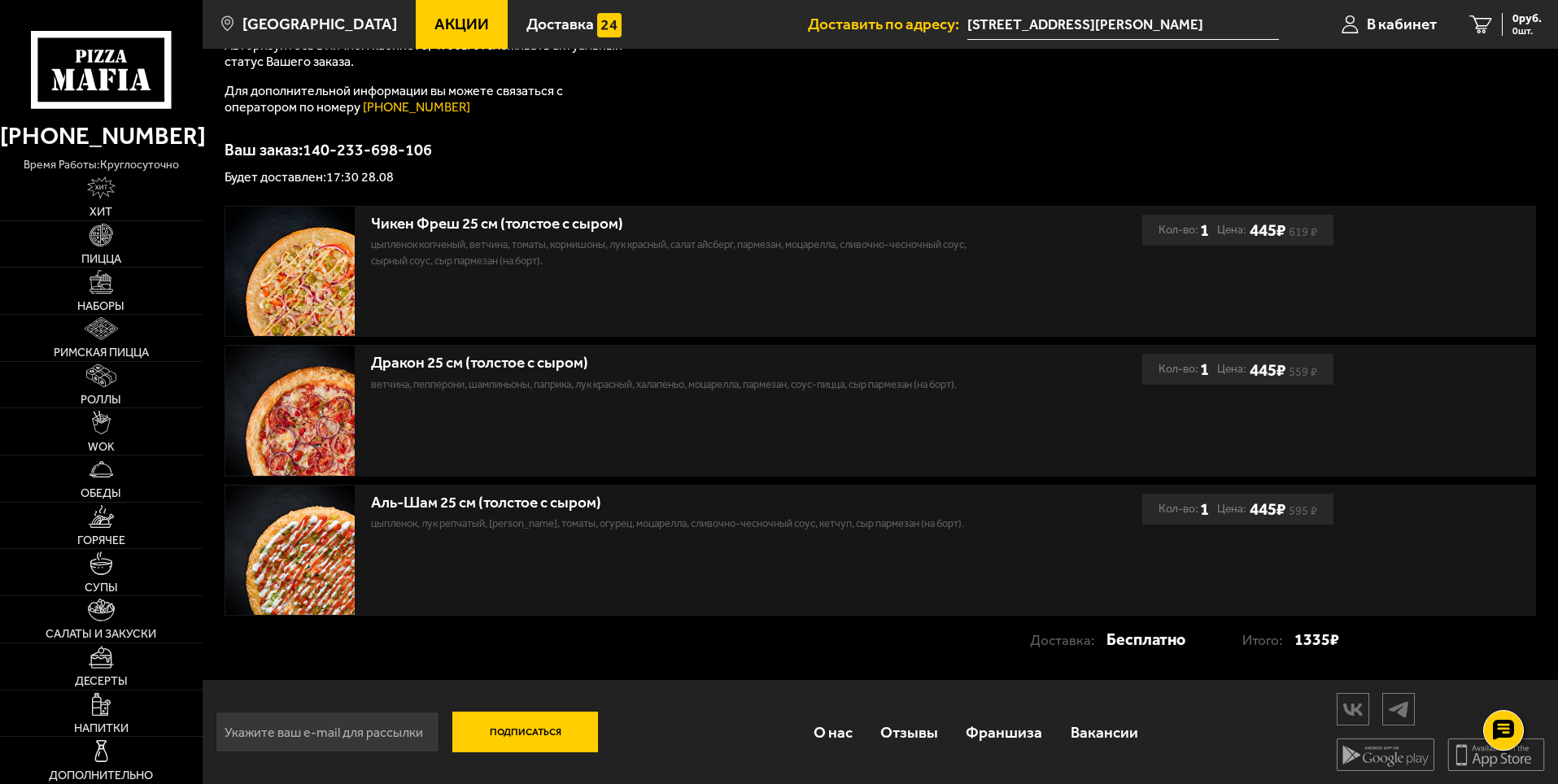
scroll to position [238, 0]
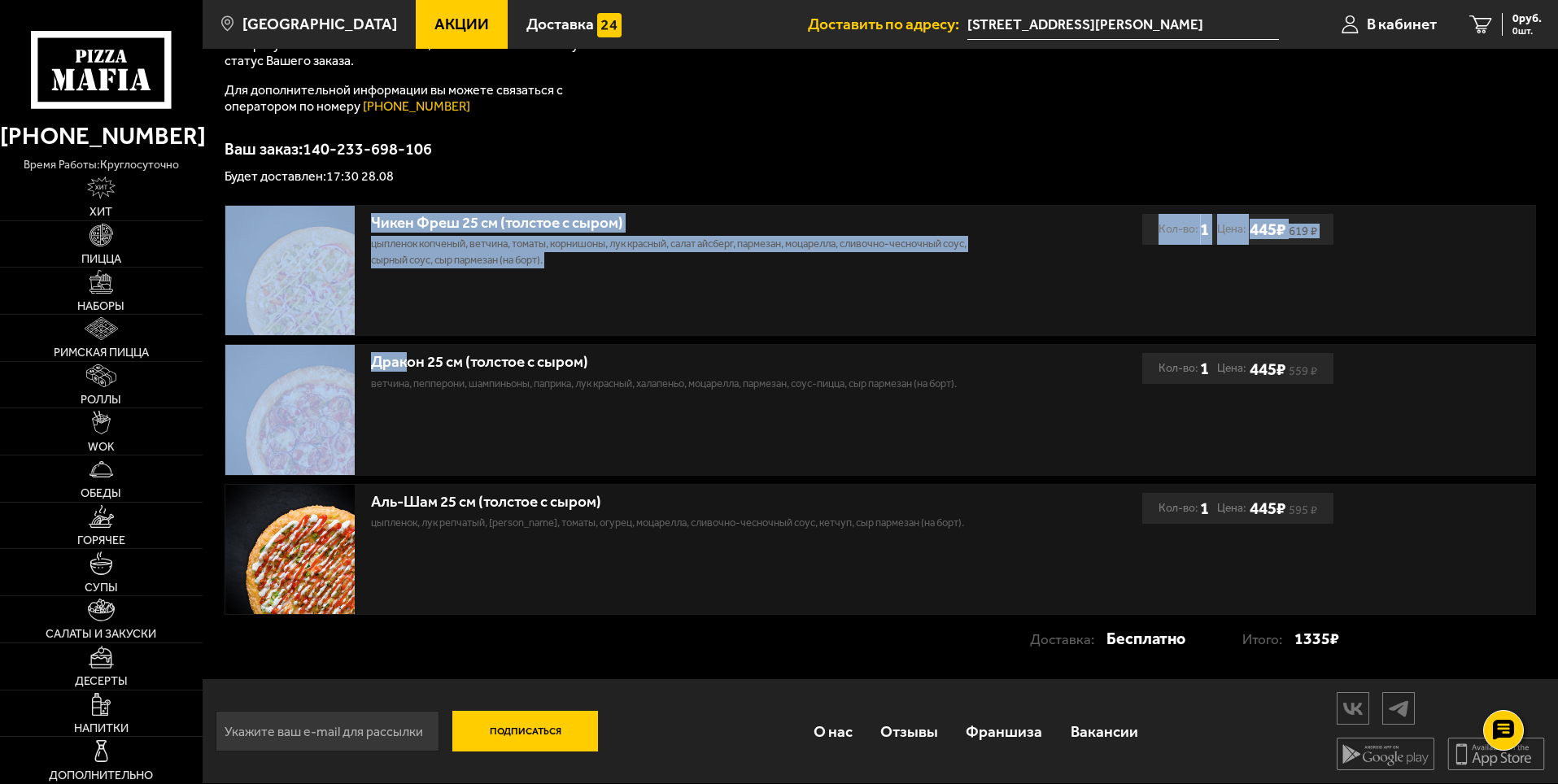
click at [460, 350] on div "Чикен Фреш 25 см (толстое с сыром) цыпленок копченый, ветчина, томаты, корнишон…" at bounding box center [880, 411] width 1312 height 411
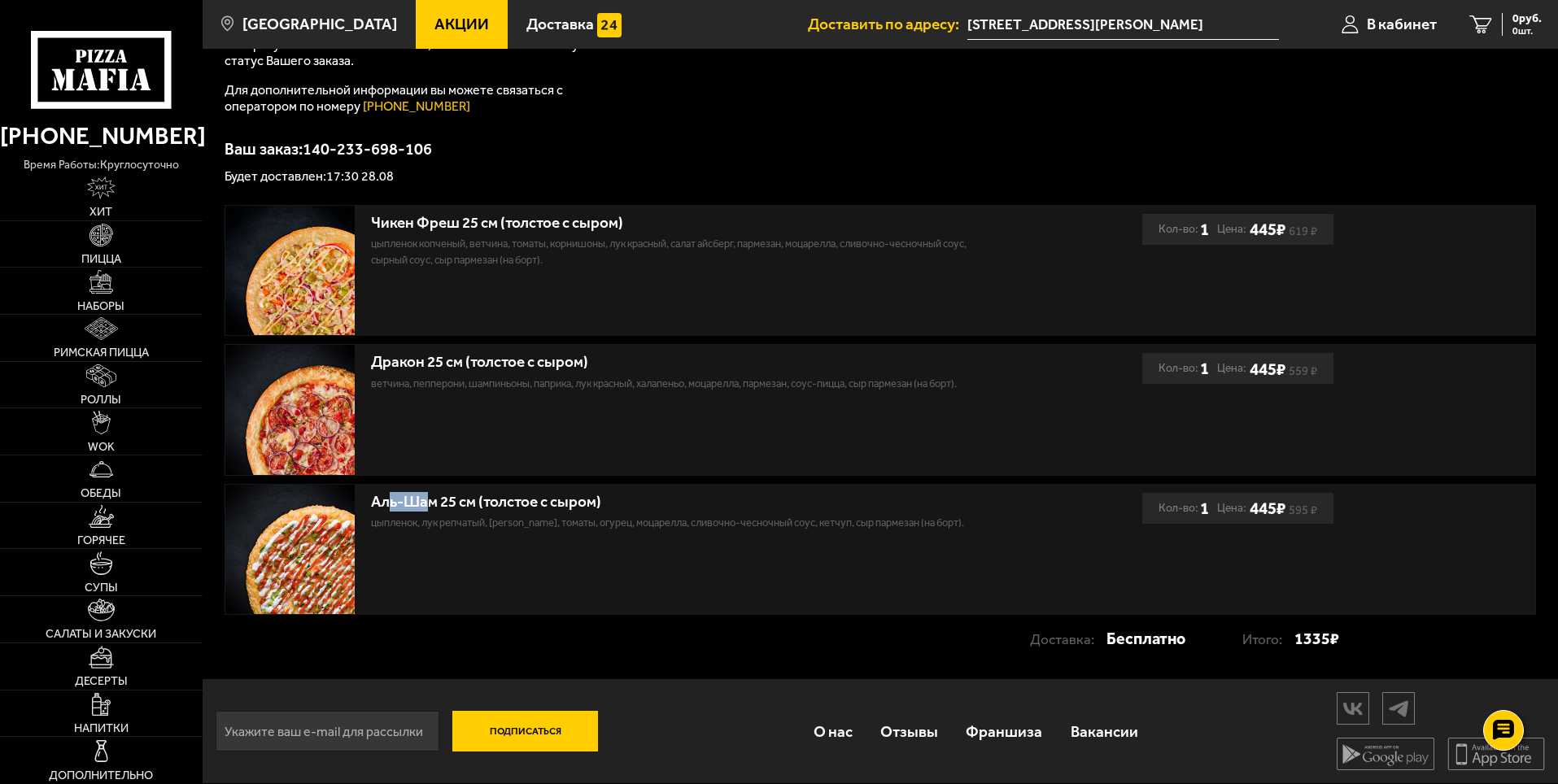
click at [444, 497] on div "Аль-Шам 25 см (толстое с сыром)" at bounding box center [679, 502] width 614 height 18
click at [653, 33] on ul "Акции Доставка" at bounding box center [611, 24] width 393 height 49
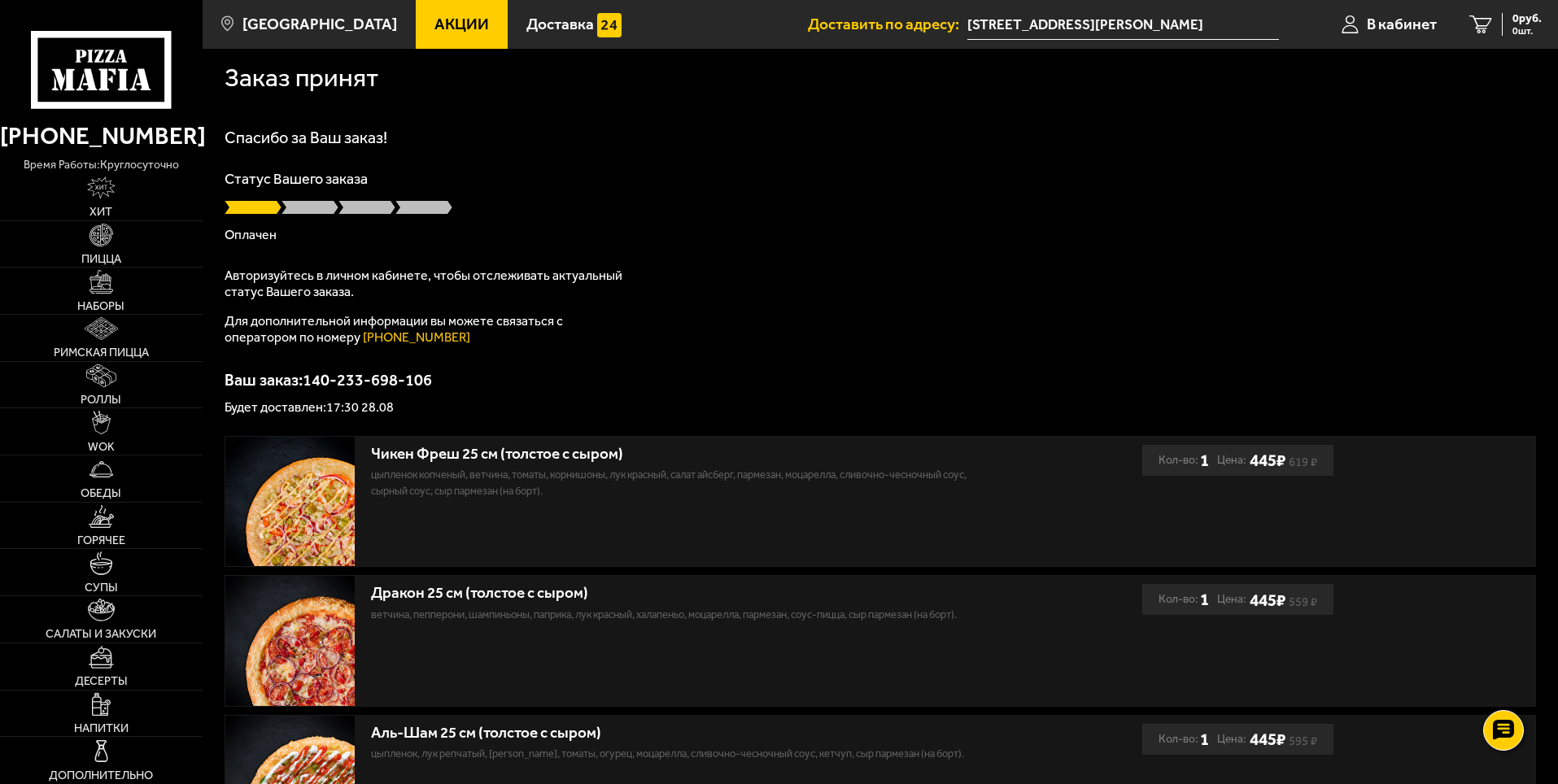
scroll to position [0, 0]
